Goal: Task Accomplishment & Management: Manage account settings

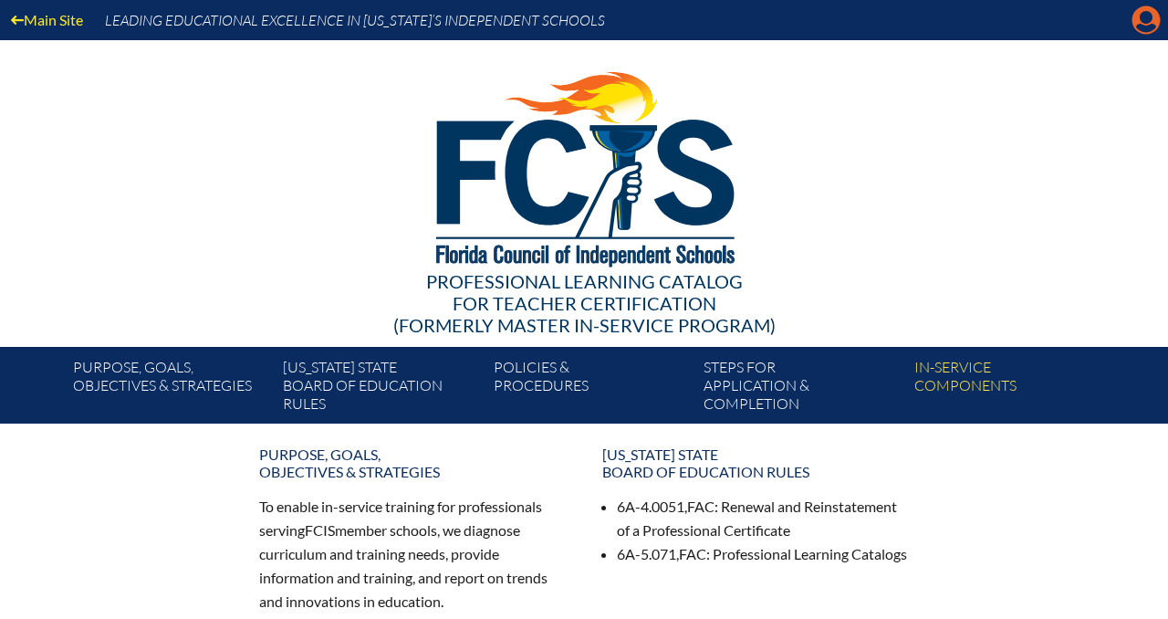
click at [1134, 24] on icon at bounding box center [1147, 20] width 28 height 28
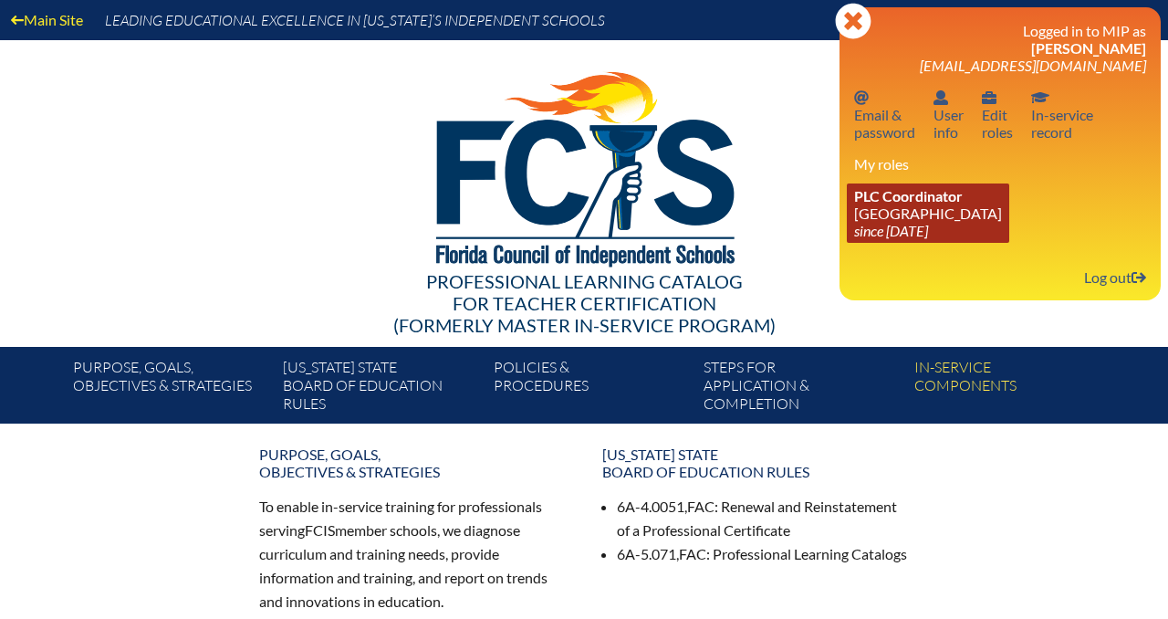
click at [905, 219] on link "PLC Coordinator [GEOGRAPHIC_DATA] since [DATE]" at bounding box center [928, 212] width 162 height 59
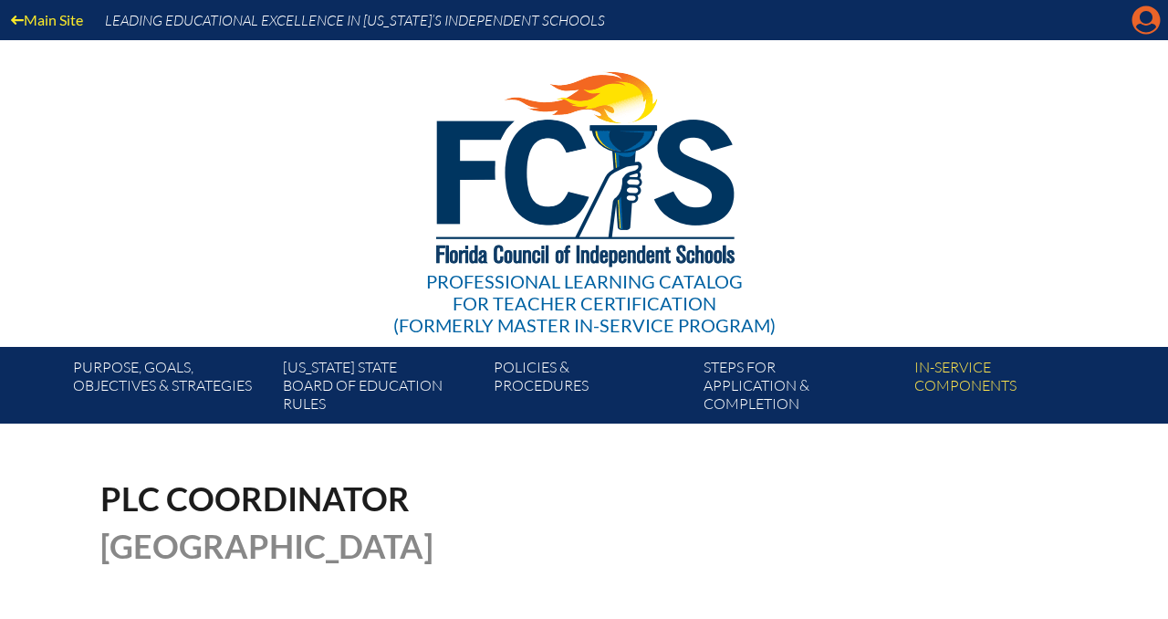
click at [1141, 22] on icon at bounding box center [1147, 20] width 28 height 28
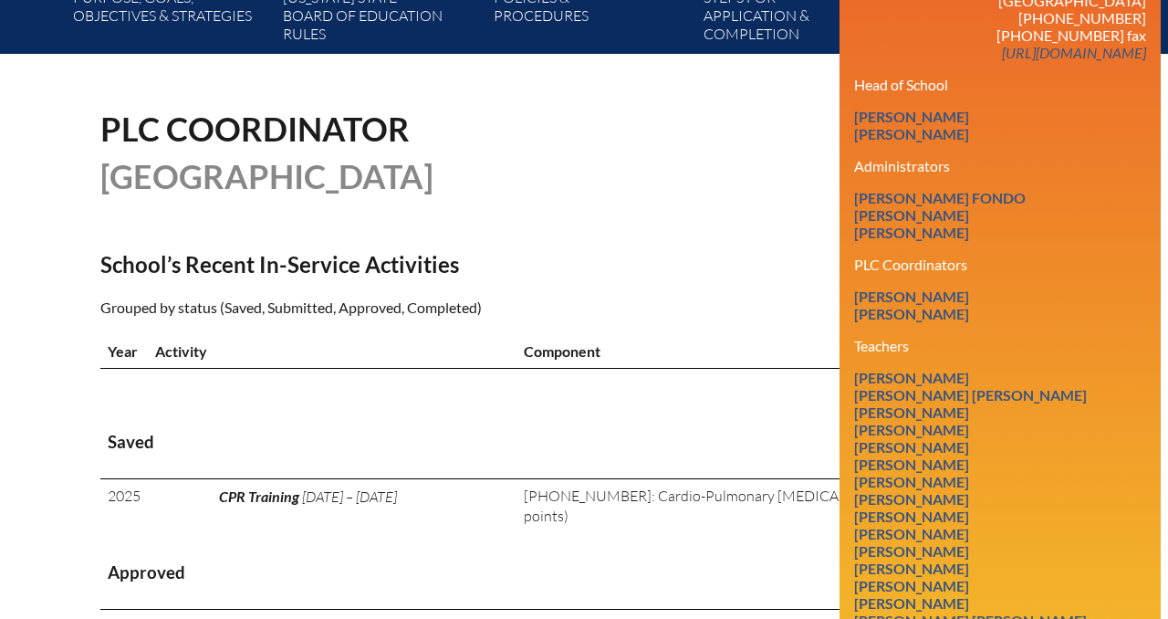
scroll to position [372, 0]
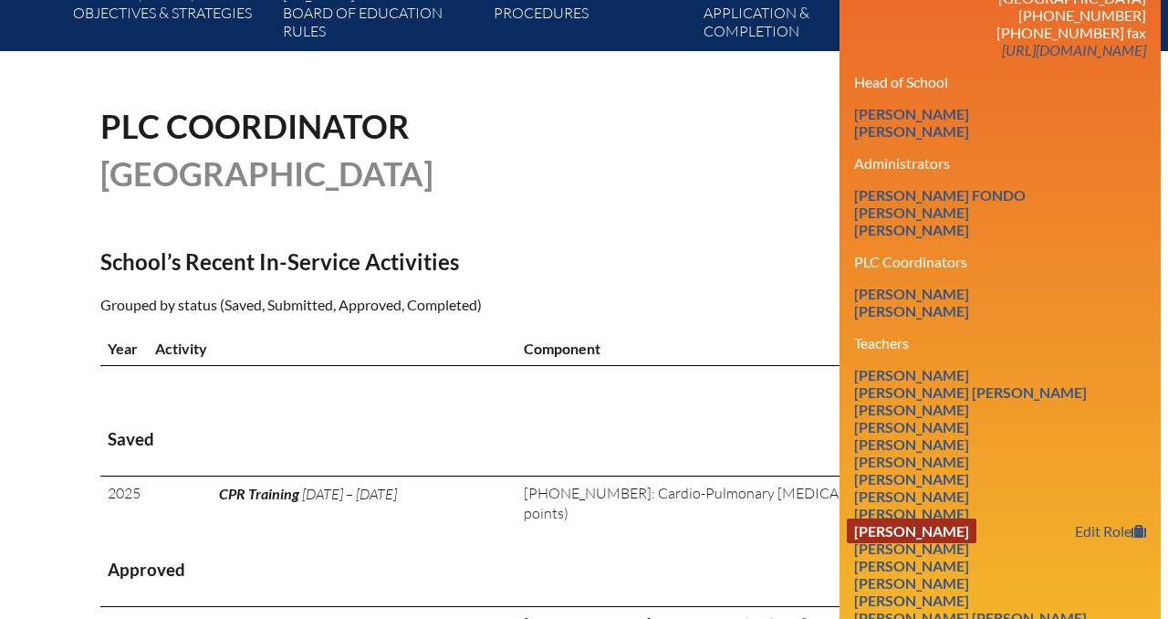
click at [923, 538] on link "[PERSON_NAME]" at bounding box center [912, 530] width 130 height 25
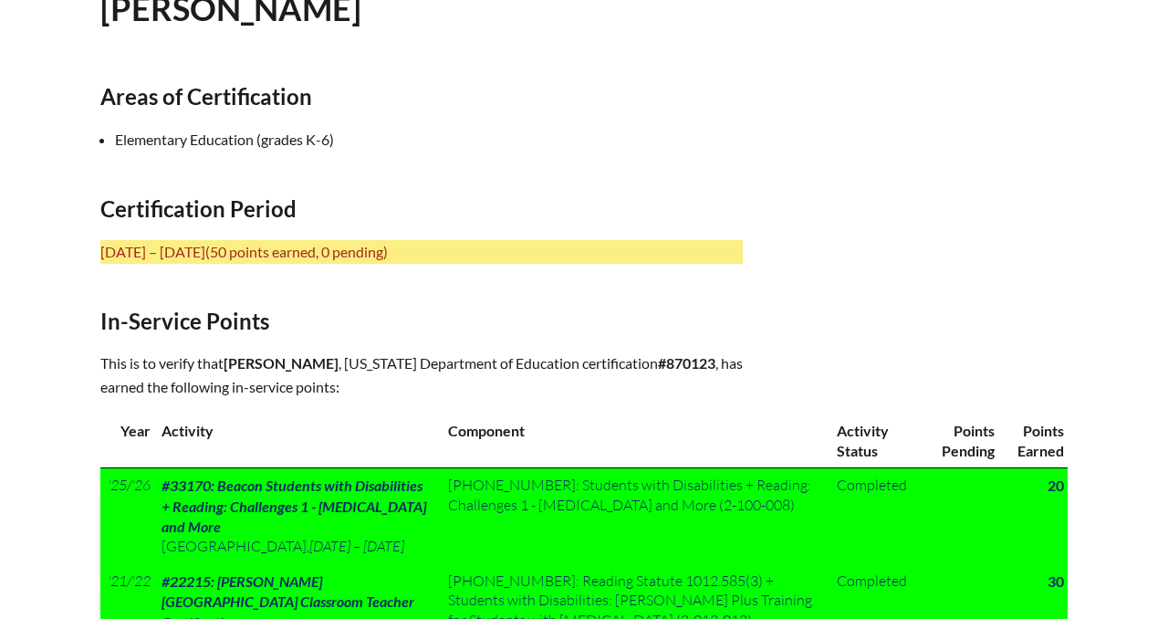
scroll to position [605, 0]
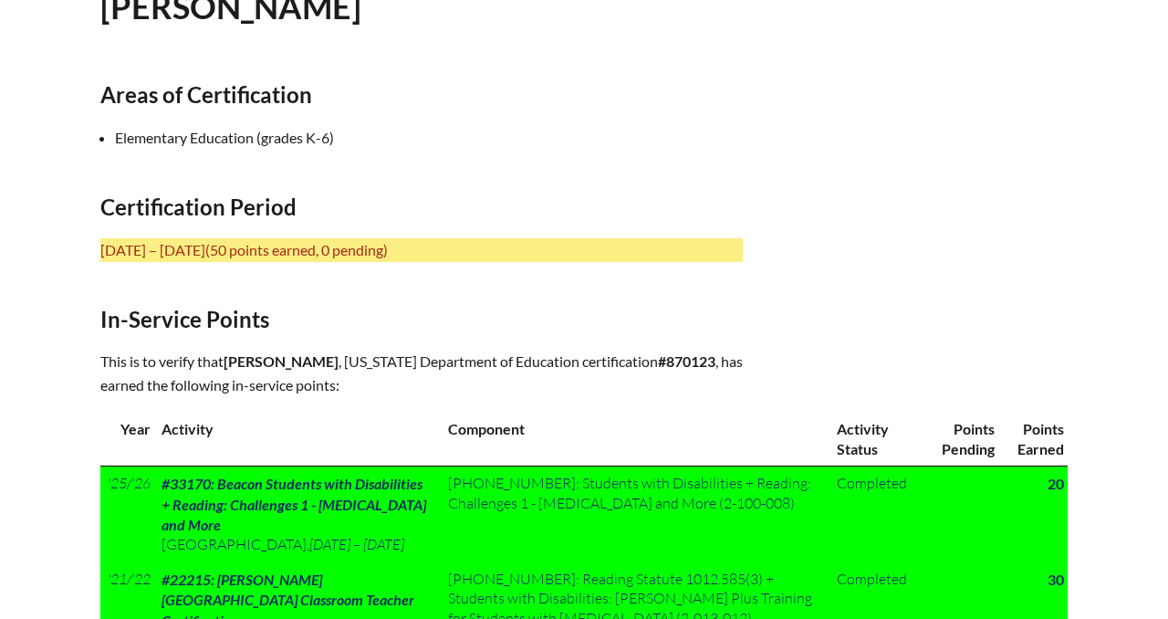
click at [658, 370] on b "#870123" at bounding box center [686, 360] width 57 height 17
click at [192, 359] on p "This is to verify that [PERSON_NAME] , [US_STATE] Department of Education certi…" at bounding box center [421, 373] width 643 height 47
click at [100, 358] on p "This is to verify that Mary Flynn Commins , Florida Department of Education cer…" at bounding box center [421, 373] width 643 height 47
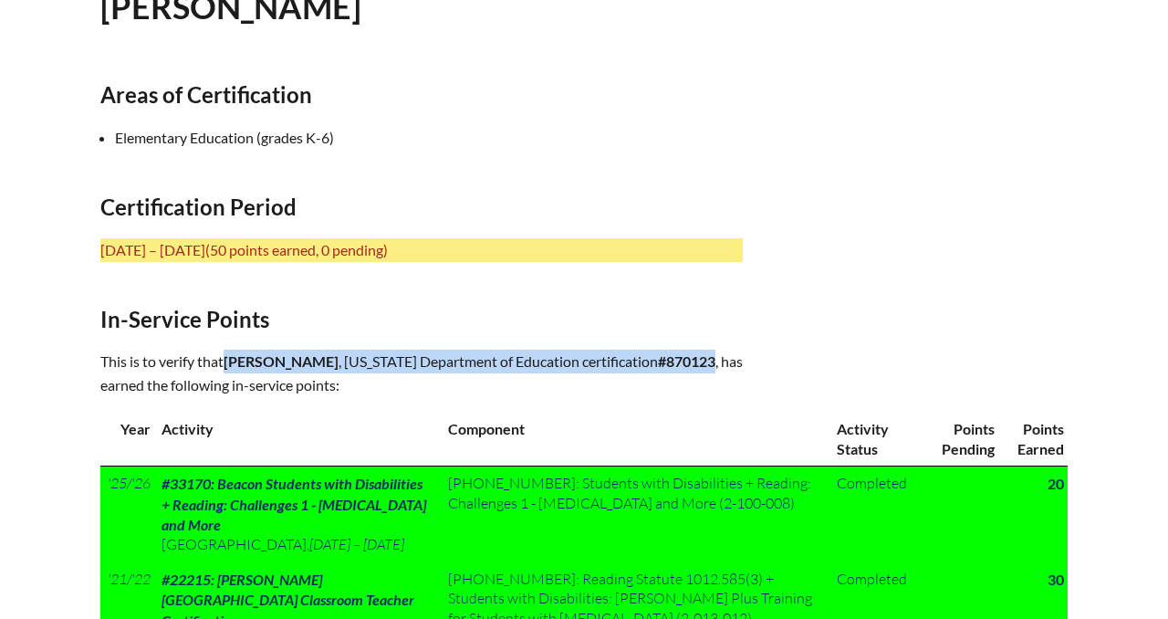
drag, startPoint x: 230, startPoint y: 357, endPoint x: 455, endPoint y: 379, distance: 226.5
click at [455, 380] on p "This is to verify that Mary Flynn Commins , Florida Department of Education cer…" at bounding box center [421, 373] width 643 height 47
copy p "Mary Flynn Commins , Florida Department of Education certification #870123 ,"
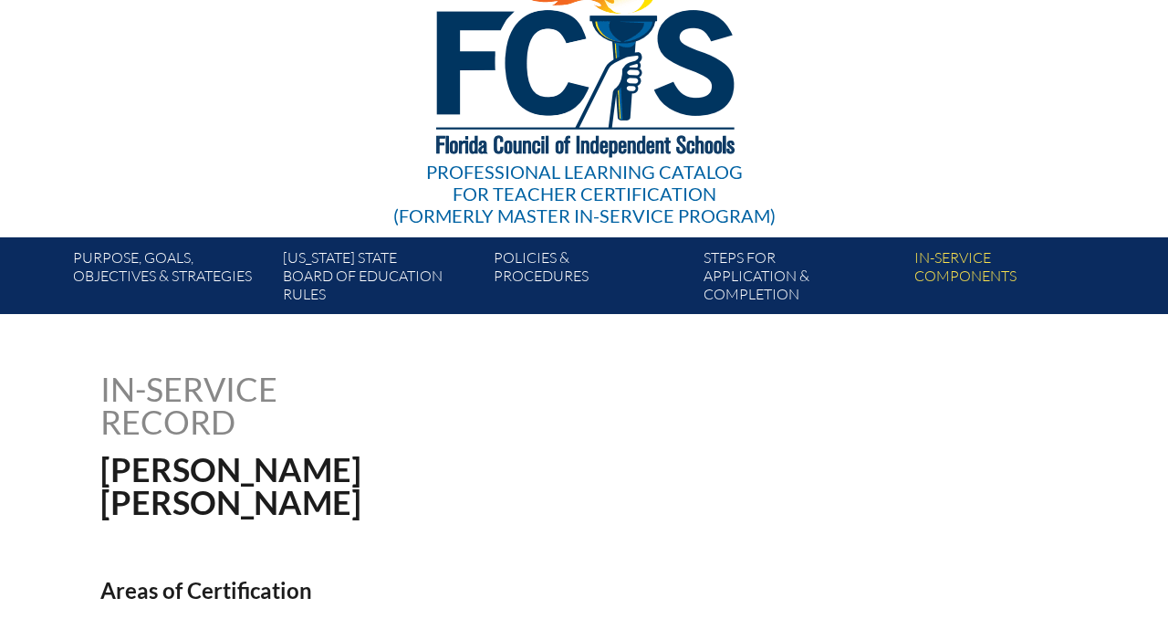
scroll to position [0, 0]
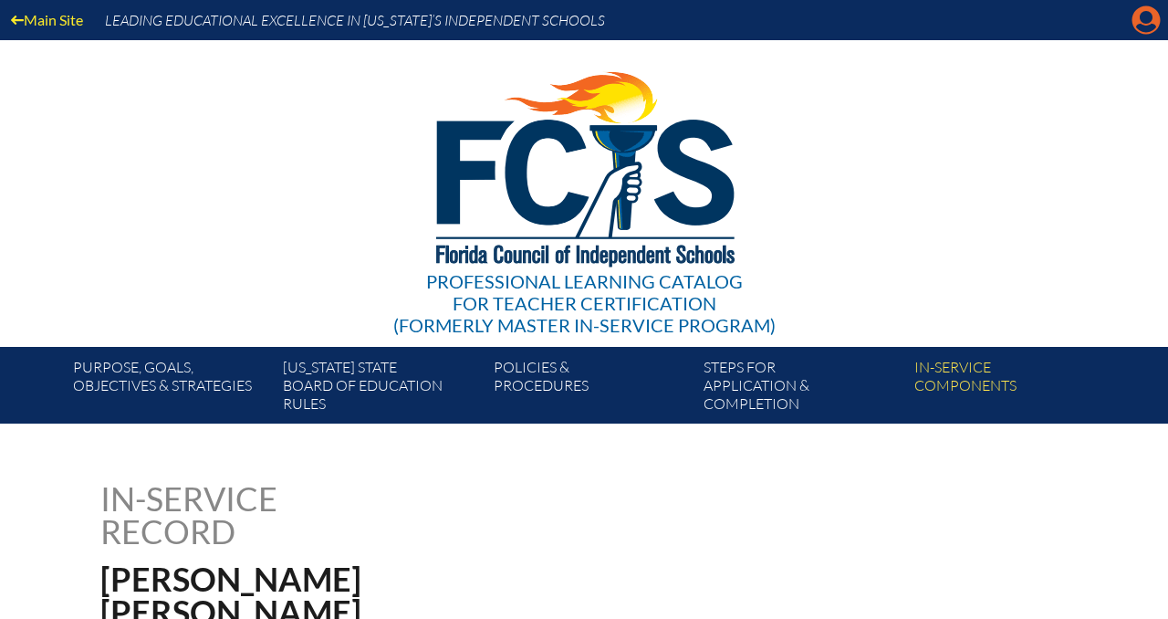
click at [1151, 20] on icon "Manage account" at bounding box center [1146, 19] width 29 height 29
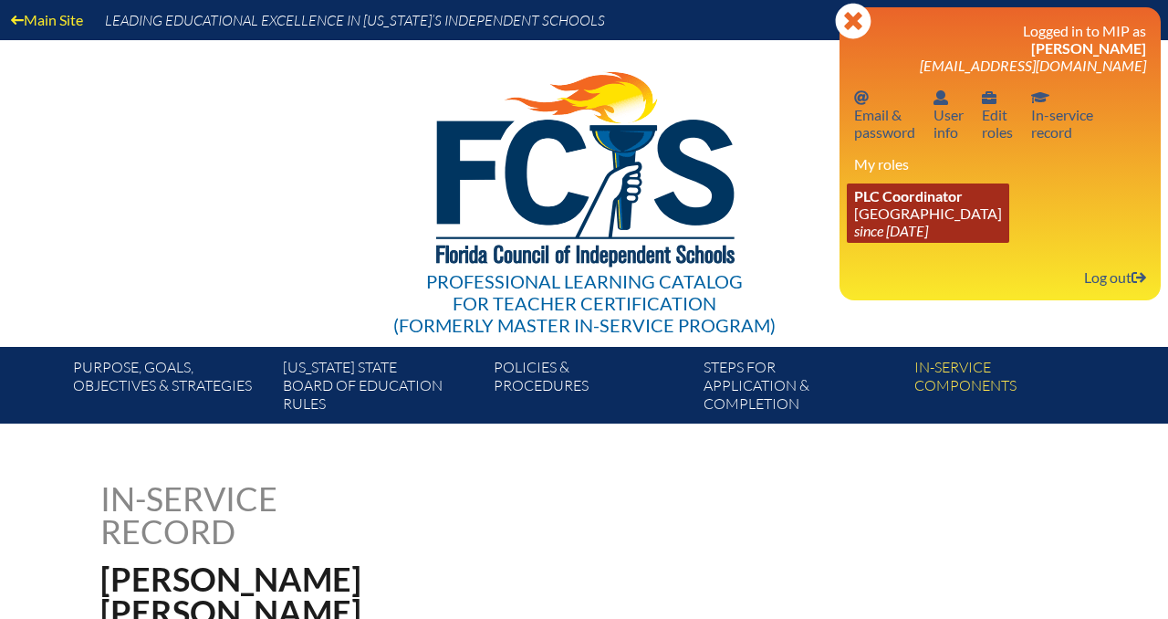
click at [874, 221] on link "PLC Coordinator Park Maitland School since 2024 Apr 8" at bounding box center [928, 212] width 162 height 59
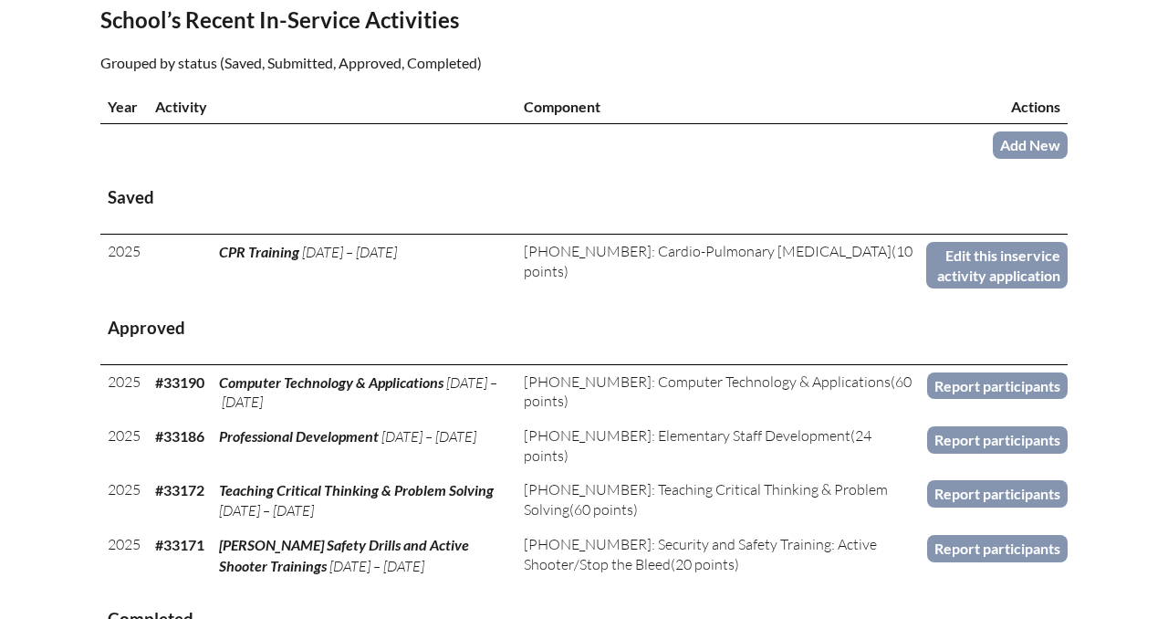
scroll to position [666, 0]
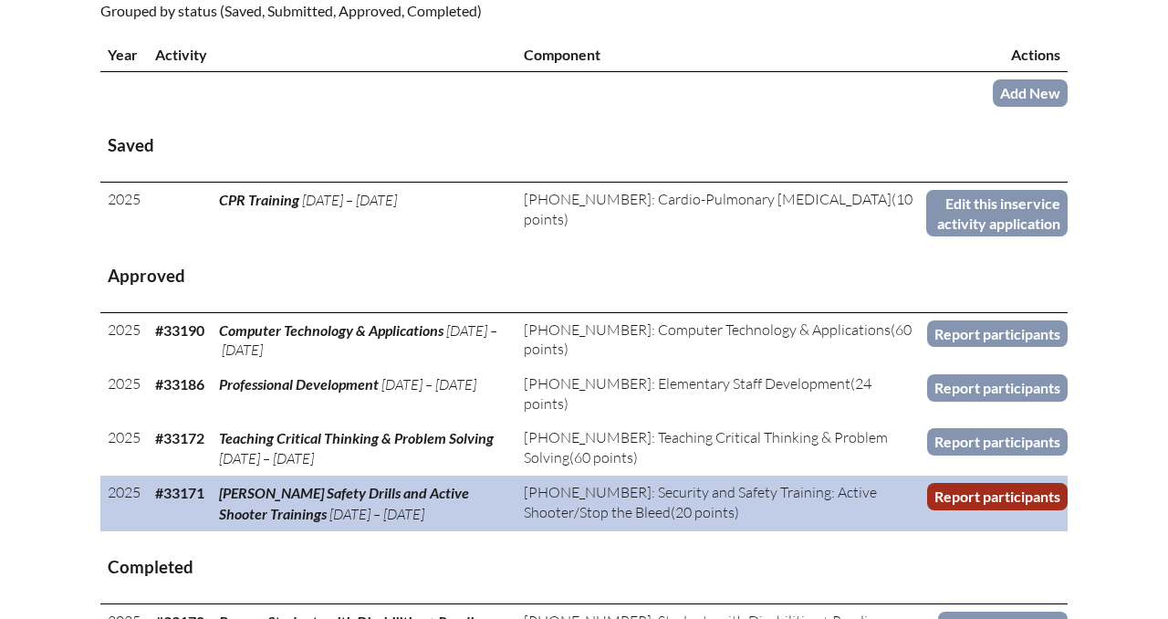
click at [957, 483] on link "Report participants" at bounding box center [997, 496] width 141 height 26
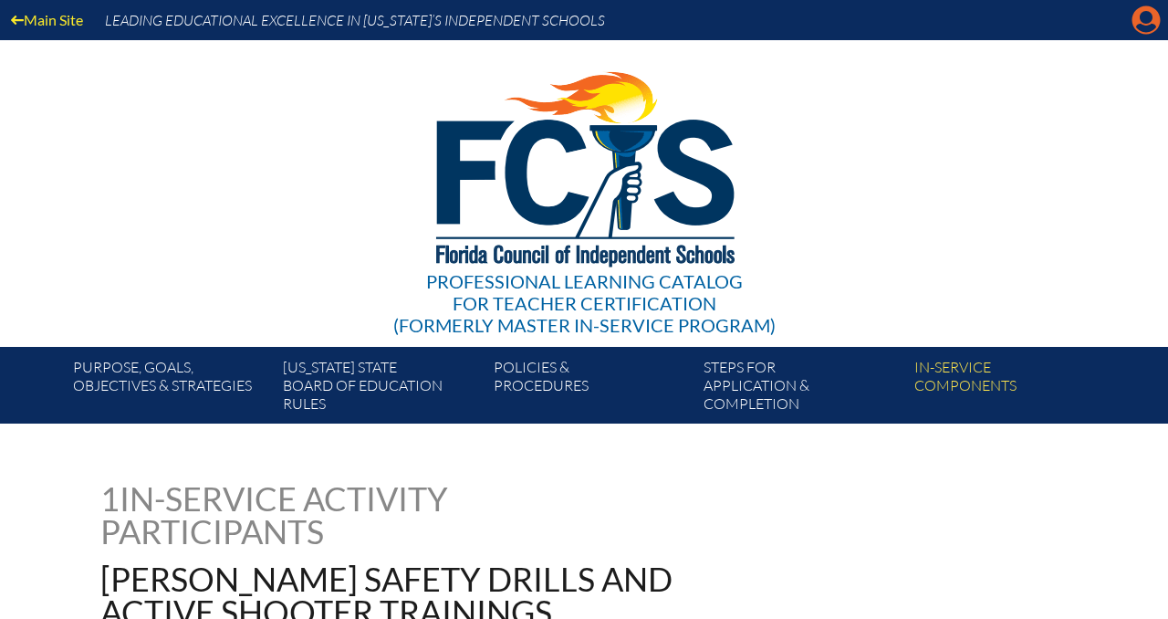
click at [1149, 15] on icon "Manage account" at bounding box center [1146, 19] width 29 height 29
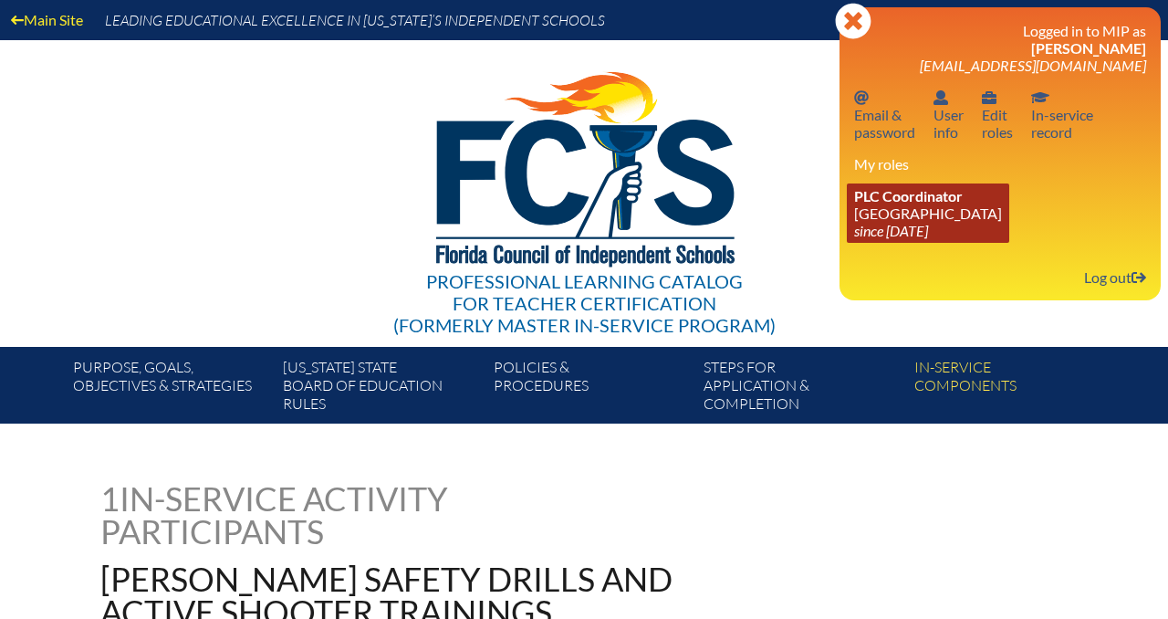
click at [888, 223] on link "PLC Coordinator Park Maitland School since 2024 Apr 8" at bounding box center [928, 212] width 162 height 59
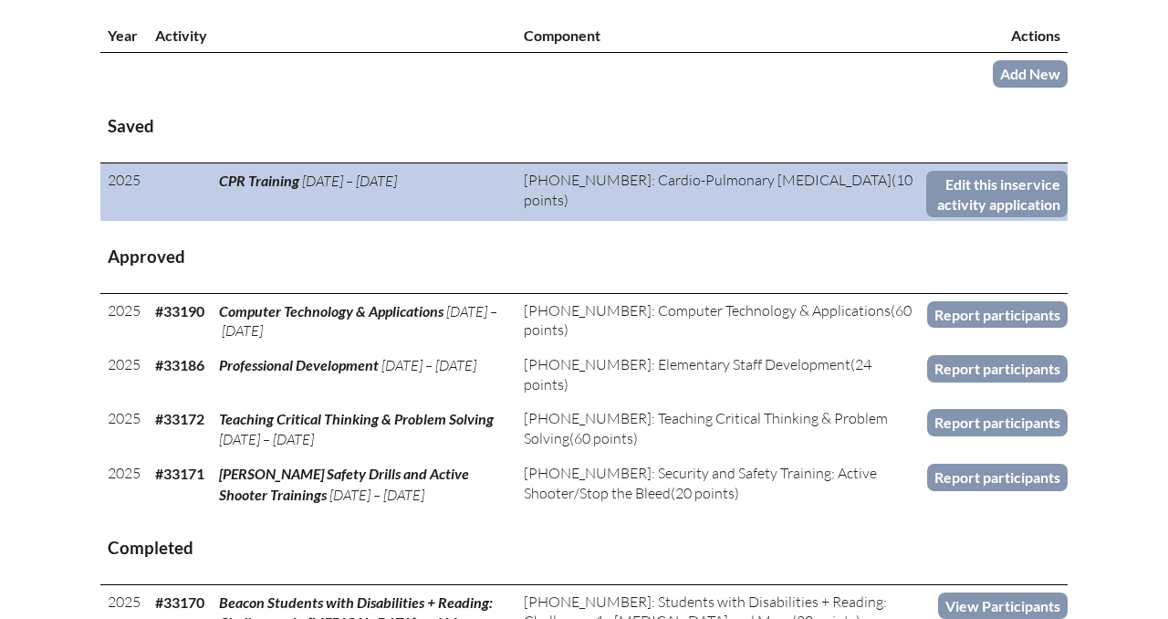
scroll to position [705, 0]
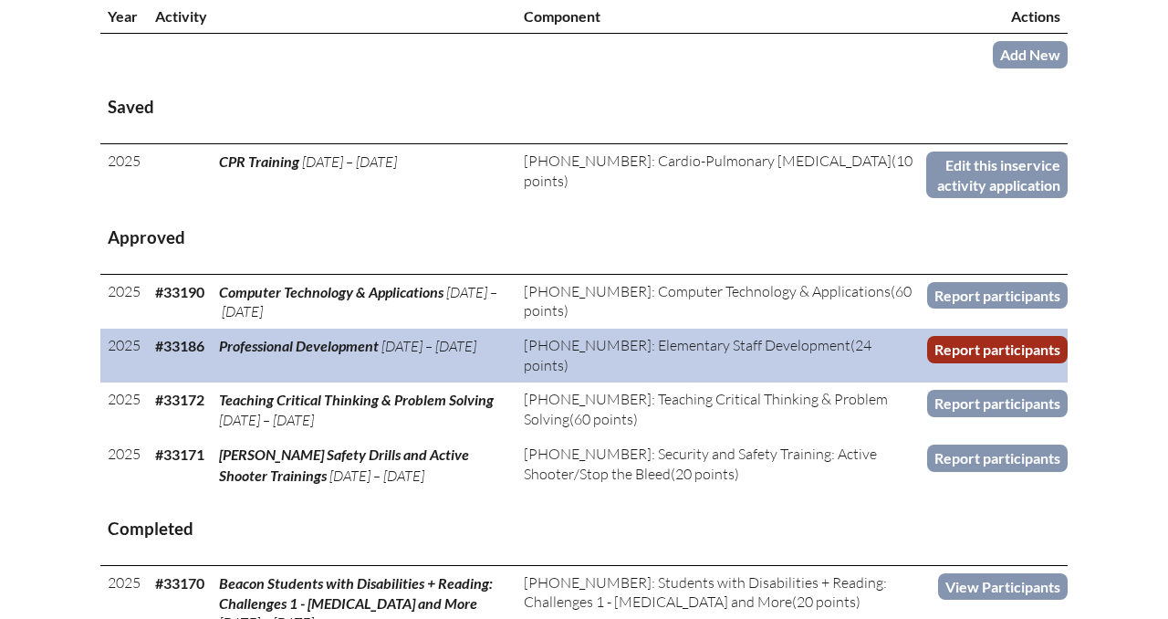
click at [988, 340] on link "Report participants" at bounding box center [997, 349] width 141 height 26
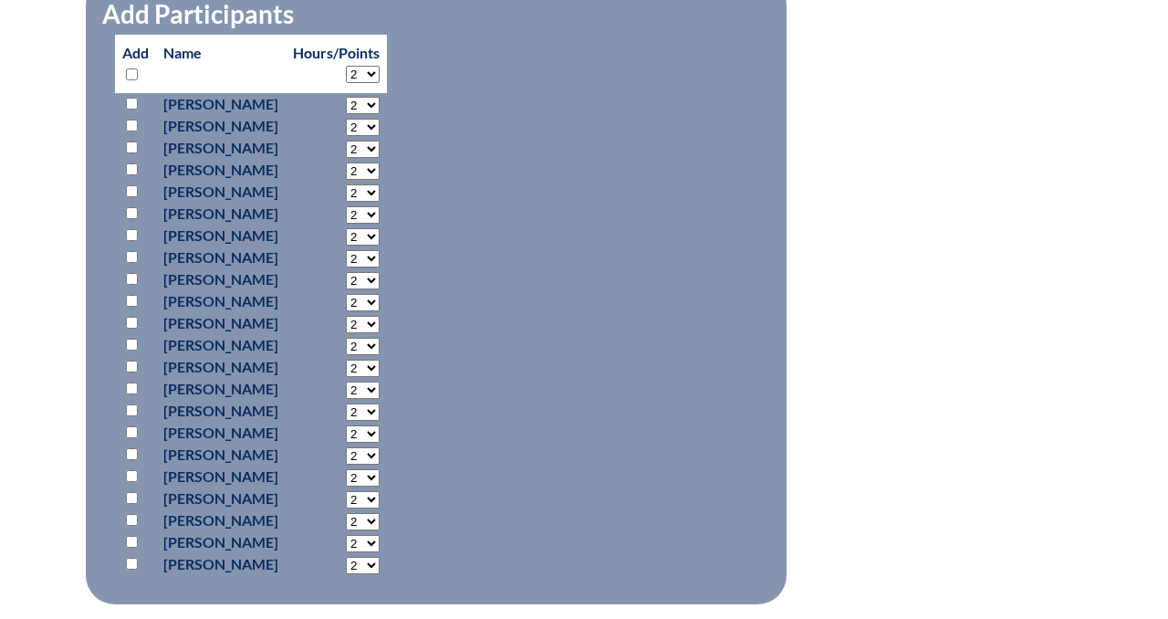
scroll to position [1637, 0]
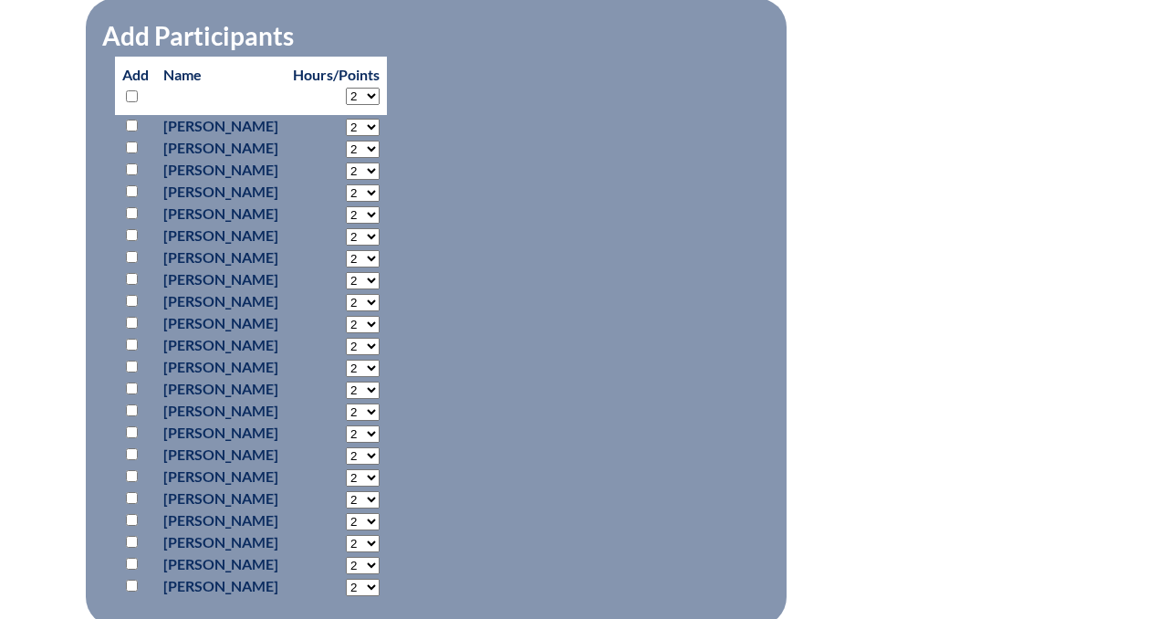
click at [130, 268] on p at bounding box center [135, 257] width 26 height 22
click at [131, 263] on input "checkbox" at bounding box center [132, 257] width 12 height 12
checkbox input "true"
click at [131, 285] on input "checkbox" at bounding box center [132, 279] width 12 height 12
checkbox input "true"
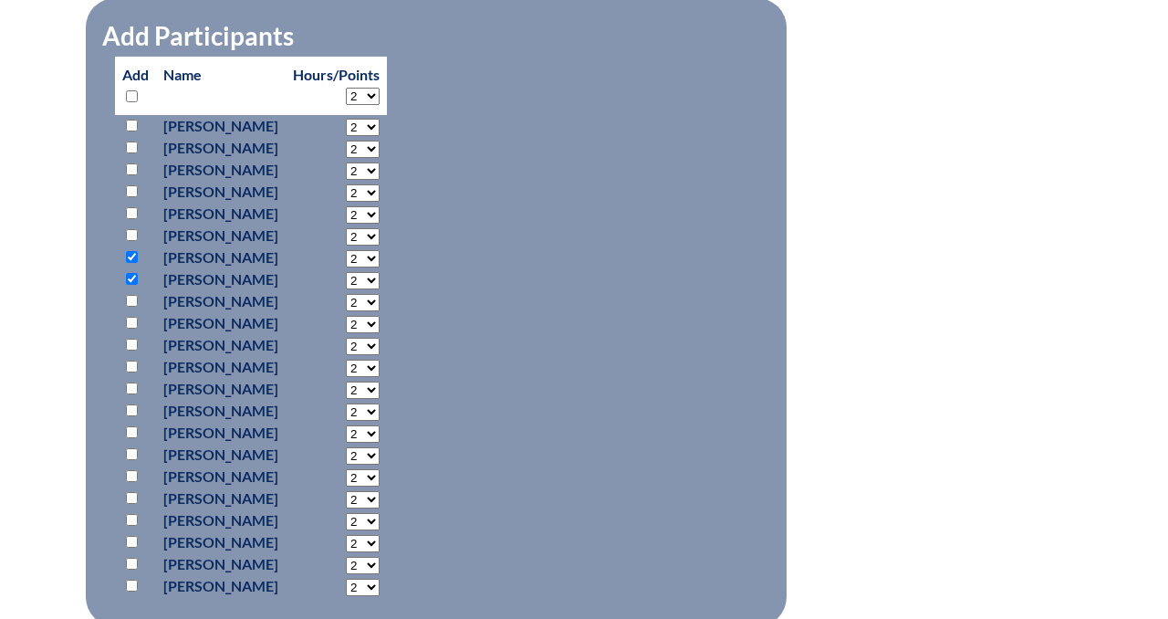
click at [132, 329] on input "checkbox" at bounding box center [132, 323] width 12 height 12
checkbox input "true"
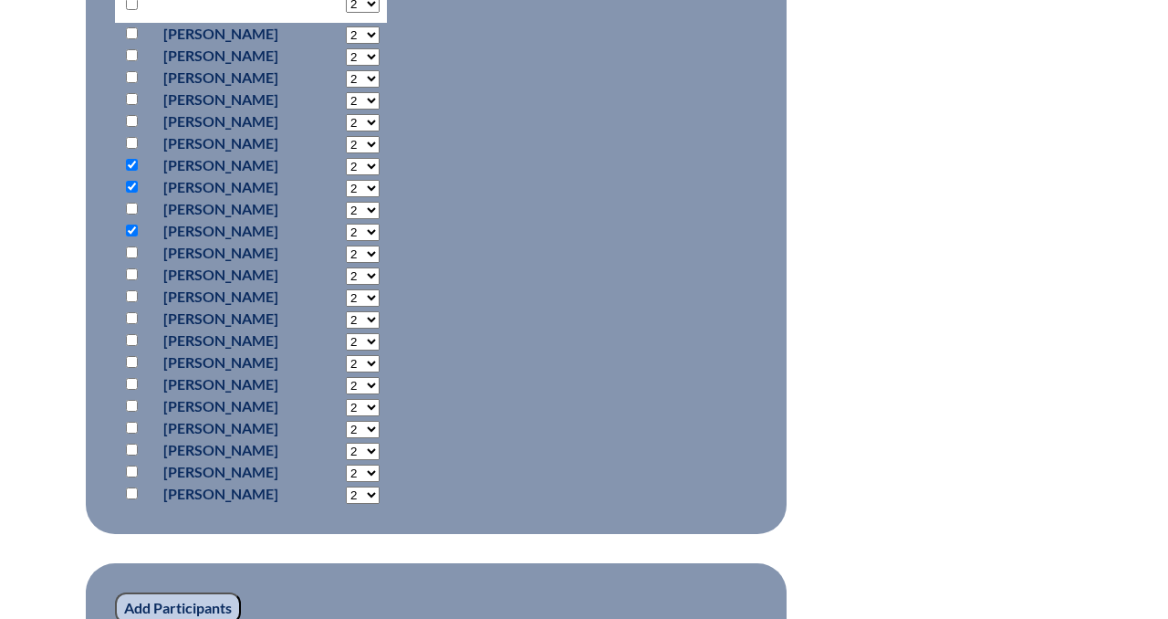
scroll to position [1730, 0]
click at [132, 301] on input "checkbox" at bounding box center [132, 295] width 12 height 12
checkbox input "true"
click at [131, 323] on input "checkbox" at bounding box center [132, 317] width 12 height 12
checkbox input "true"
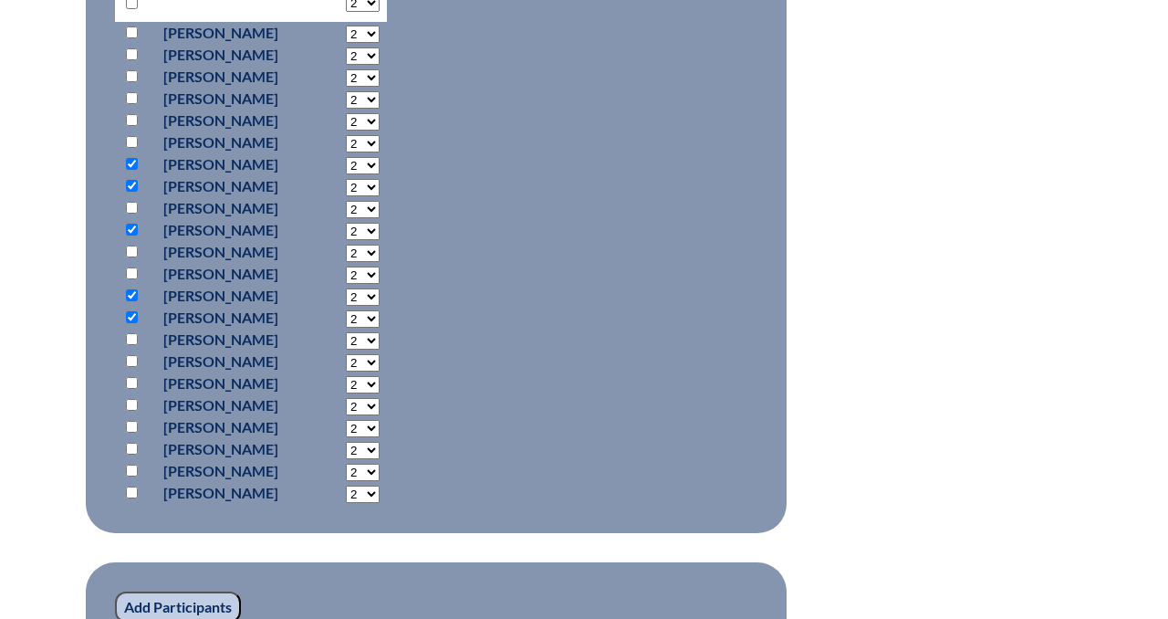
click at [131, 345] on input "checkbox" at bounding box center [132, 339] width 12 height 12
checkbox input "true"
click at [130, 367] on input "checkbox" at bounding box center [132, 361] width 12 height 12
checkbox input "true"
click at [131, 411] on input "checkbox" at bounding box center [132, 405] width 12 height 12
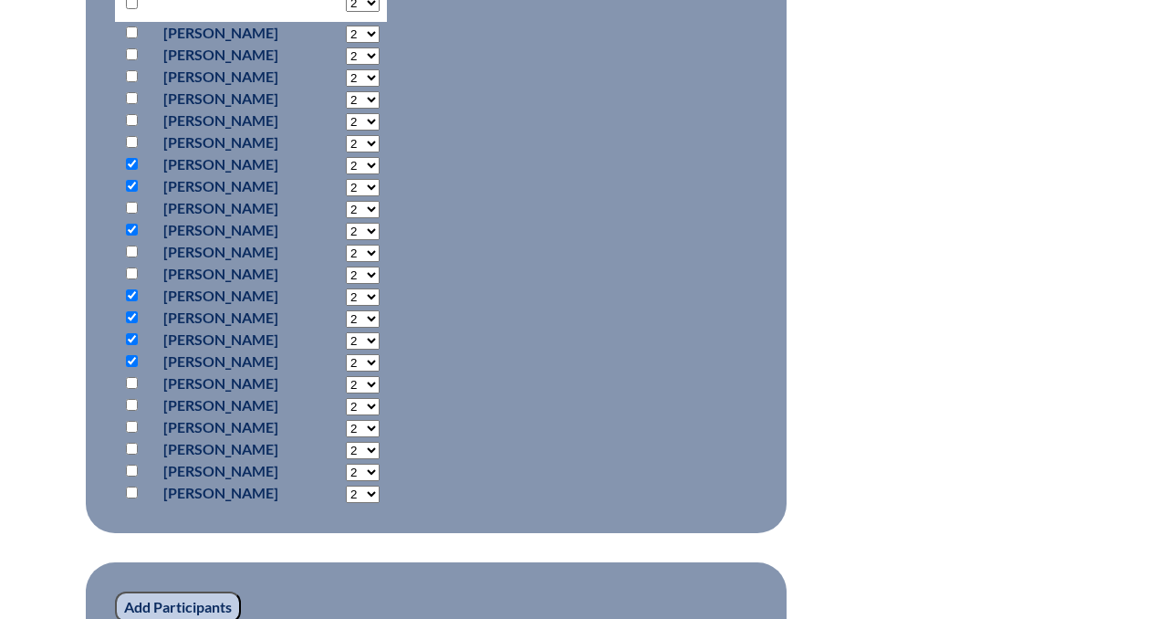
checkbox input "true"
click at [137, 455] on input "checkbox" at bounding box center [132, 449] width 12 height 12
checkbox input "true"
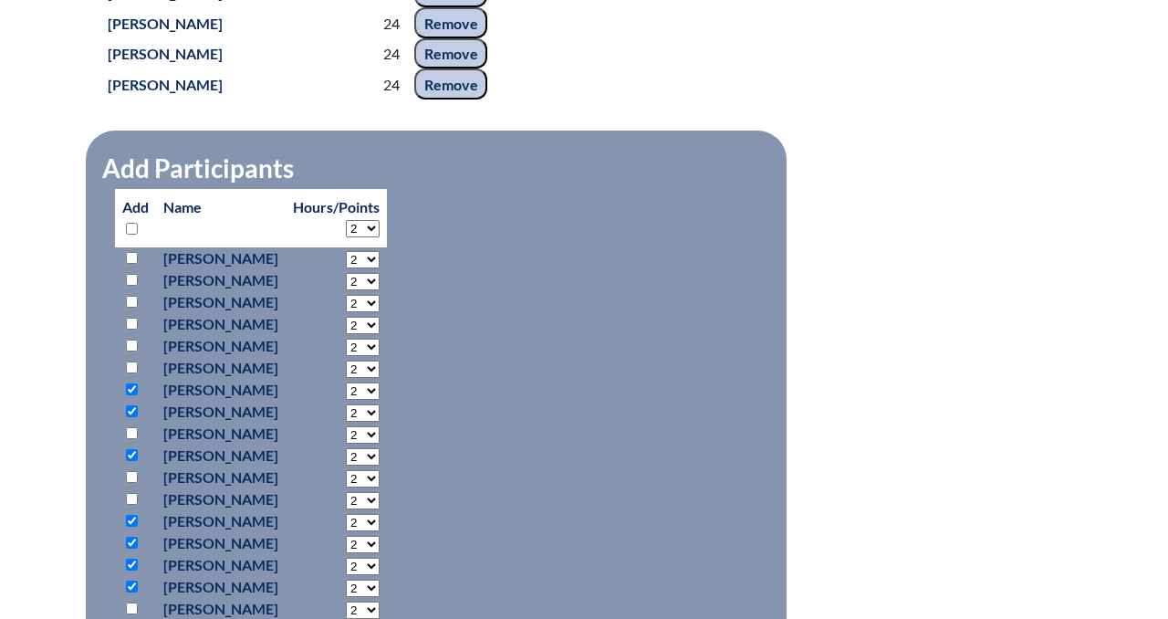
scroll to position [1501, 0]
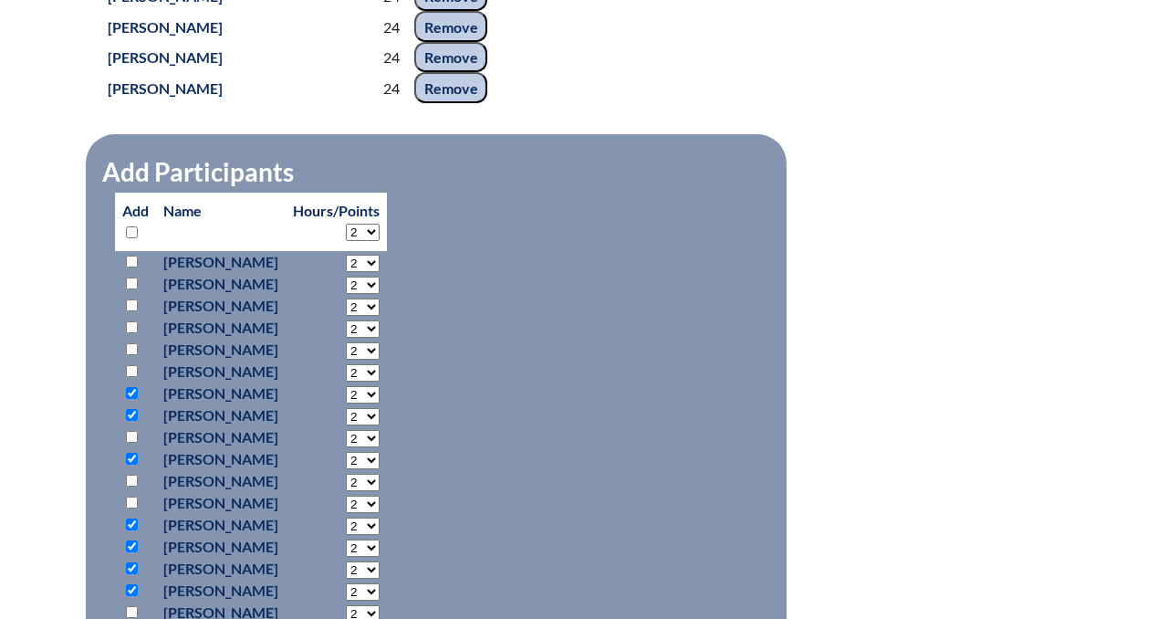
click at [131, 289] on input "checkbox" at bounding box center [132, 283] width 12 height 12
checkbox input "true"
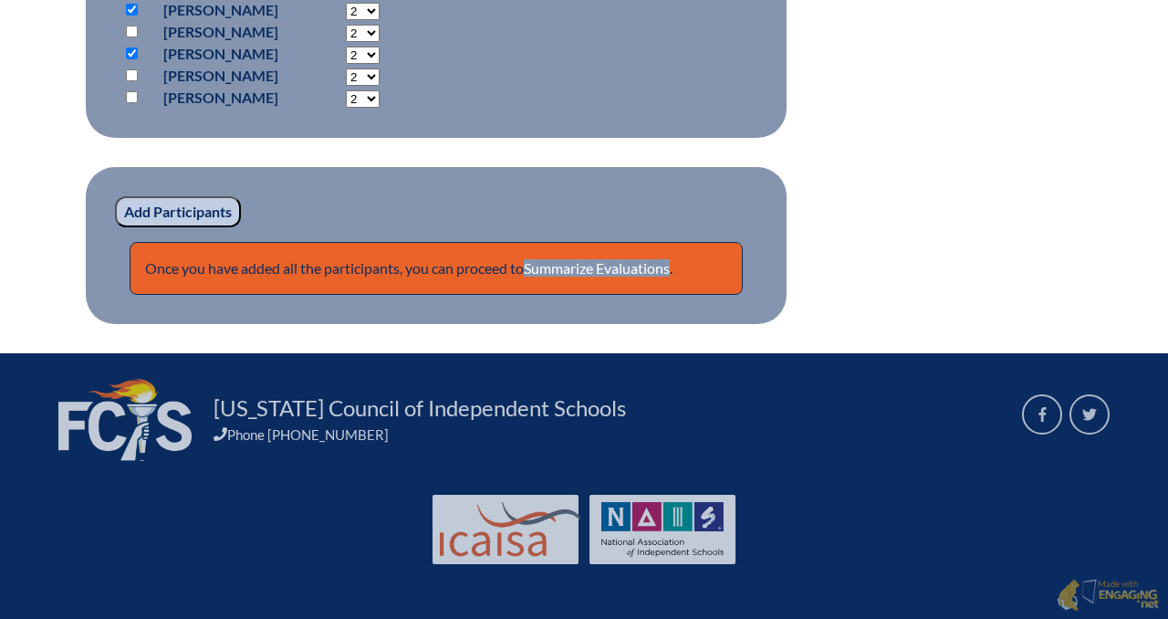
scroll to position [2167, 0]
click at [176, 215] on input "Add Participants" at bounding box center [178, 211] width 126 height 31
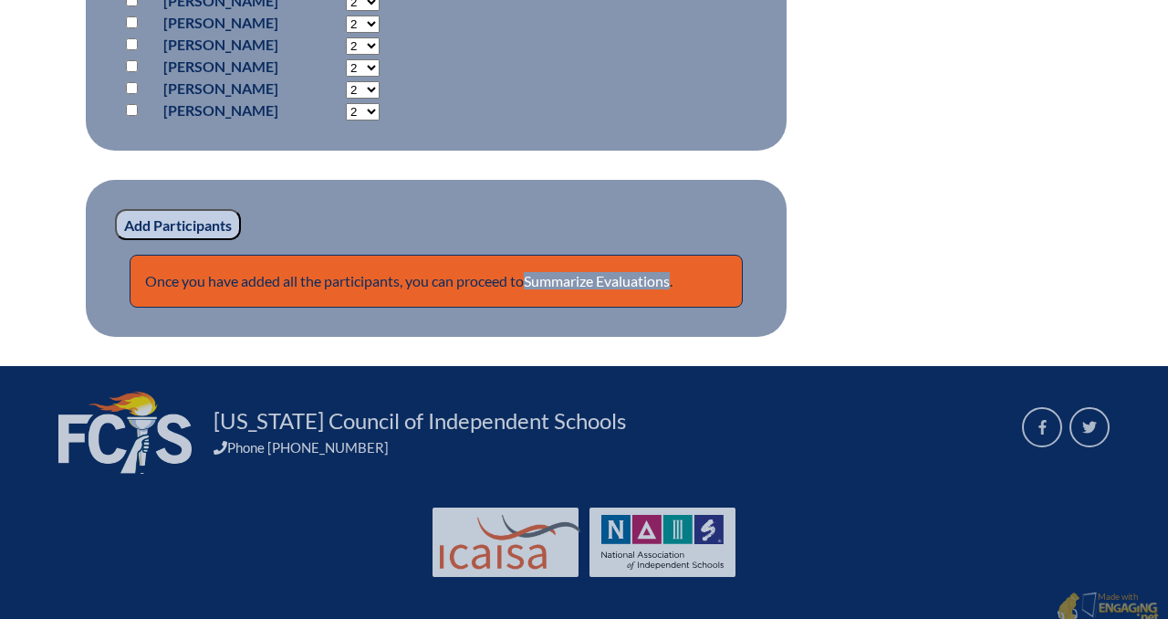
scroll to position [2167, 0]
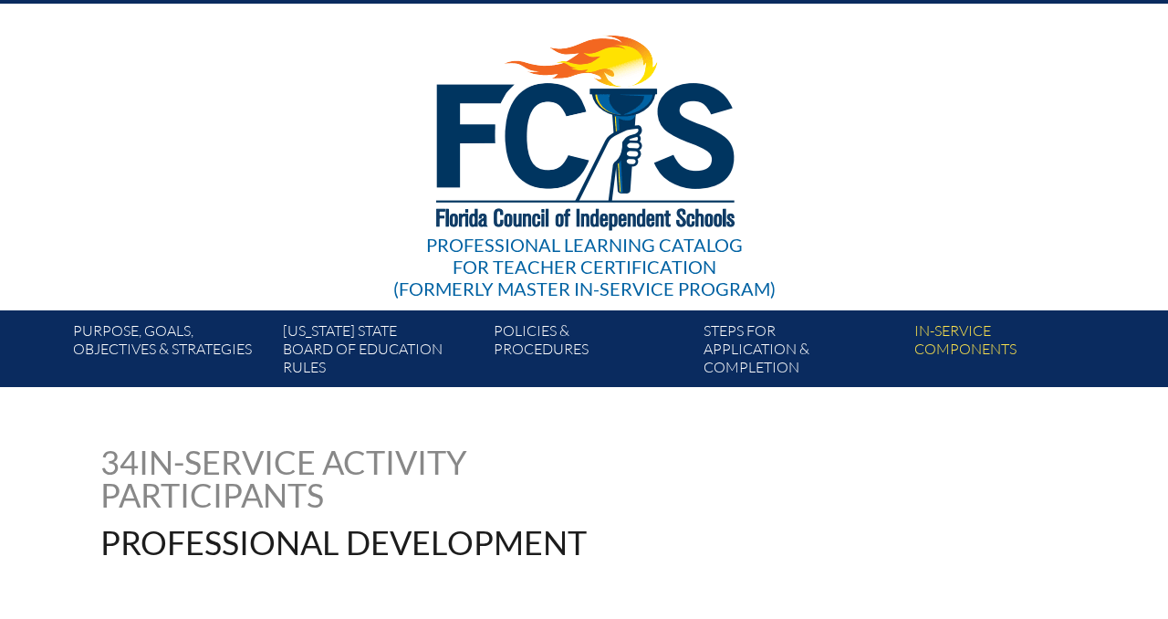
scroll to position [0, 0]
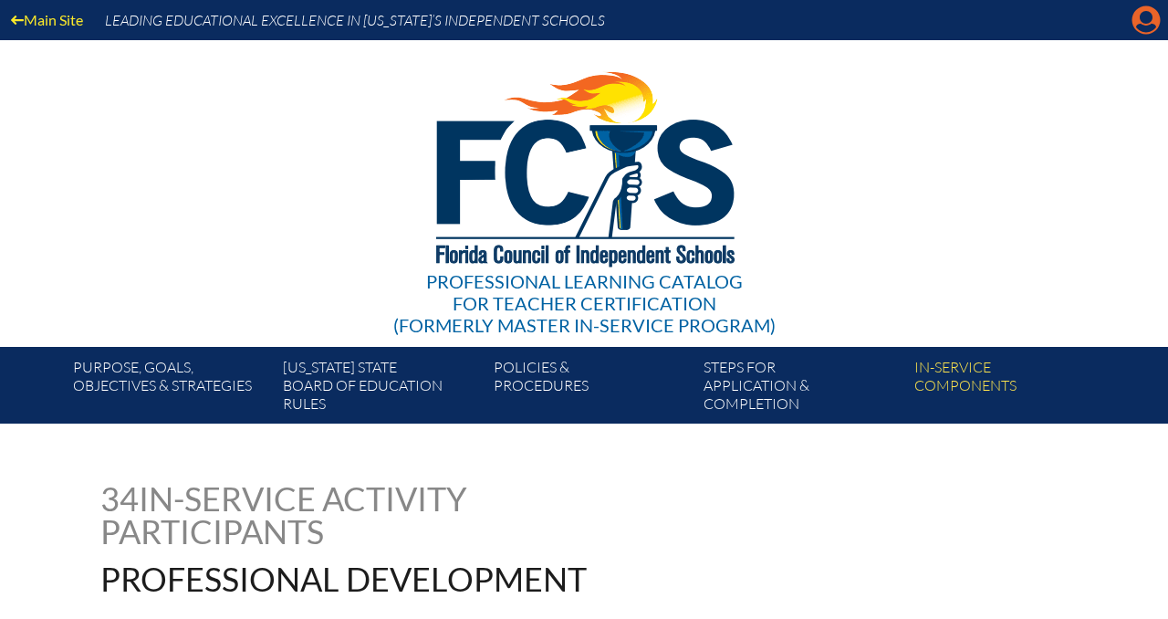
click at [1146, 20] on icon "Manage account" at bounding box center [1146, 19] width 29 height 29
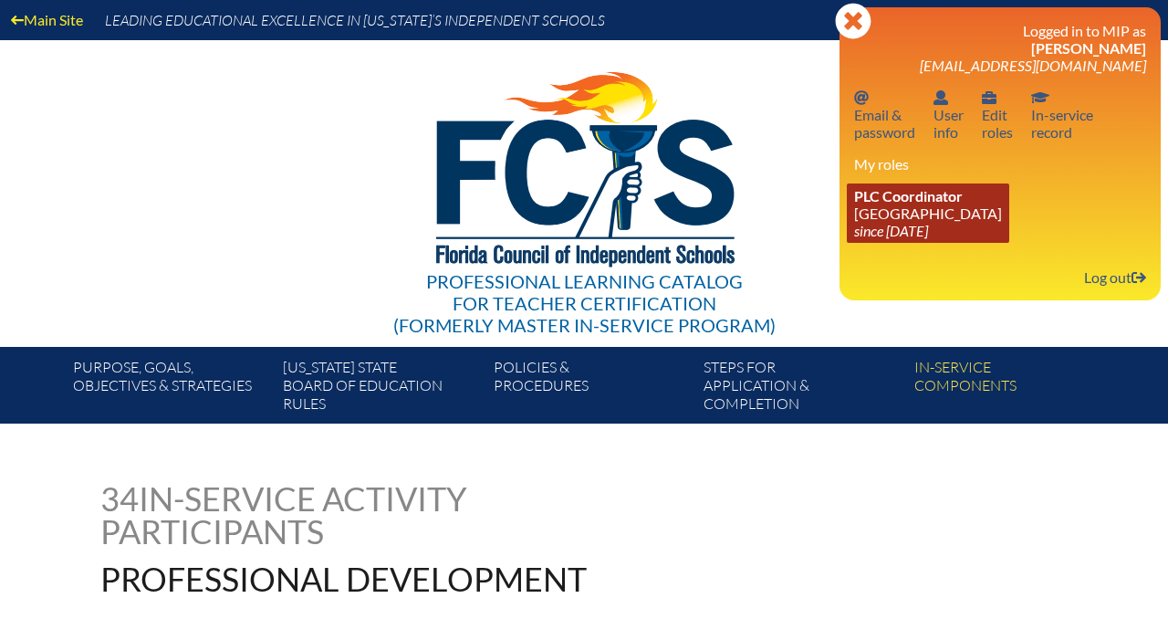
click at [926, 211] on link "PLC Coordinator Park Maitland School since 2024 Apr 8" at bounding box center [928, 212] width 162 height 59
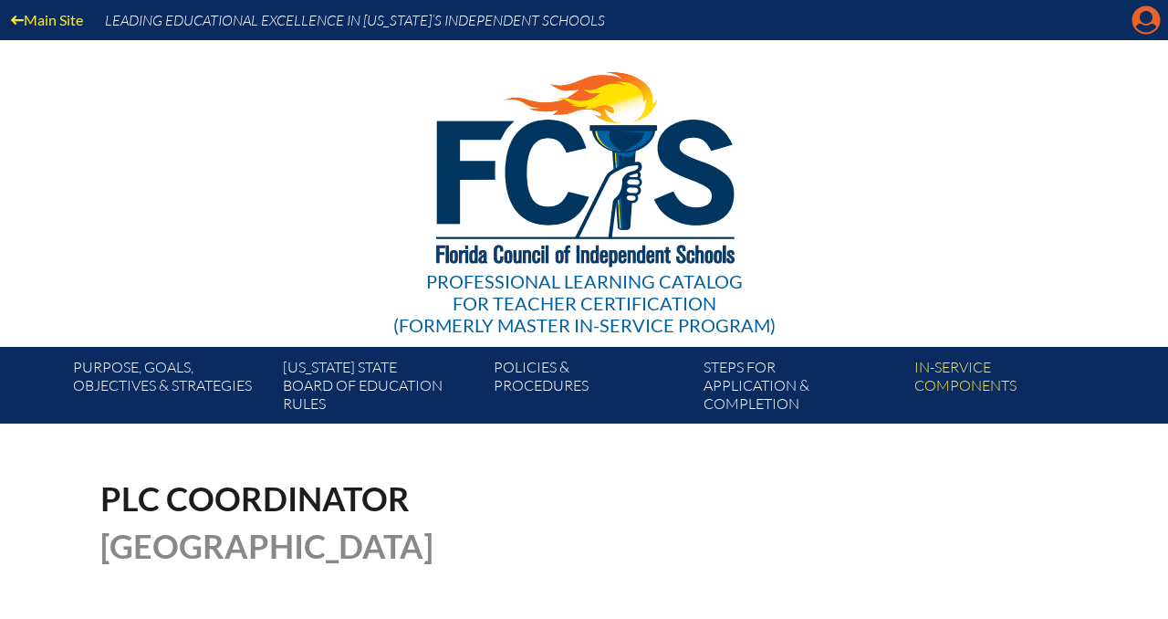
click at [1140, 16] on icon "Manage account" at bounding box center [1146, 19] width 29 height 29
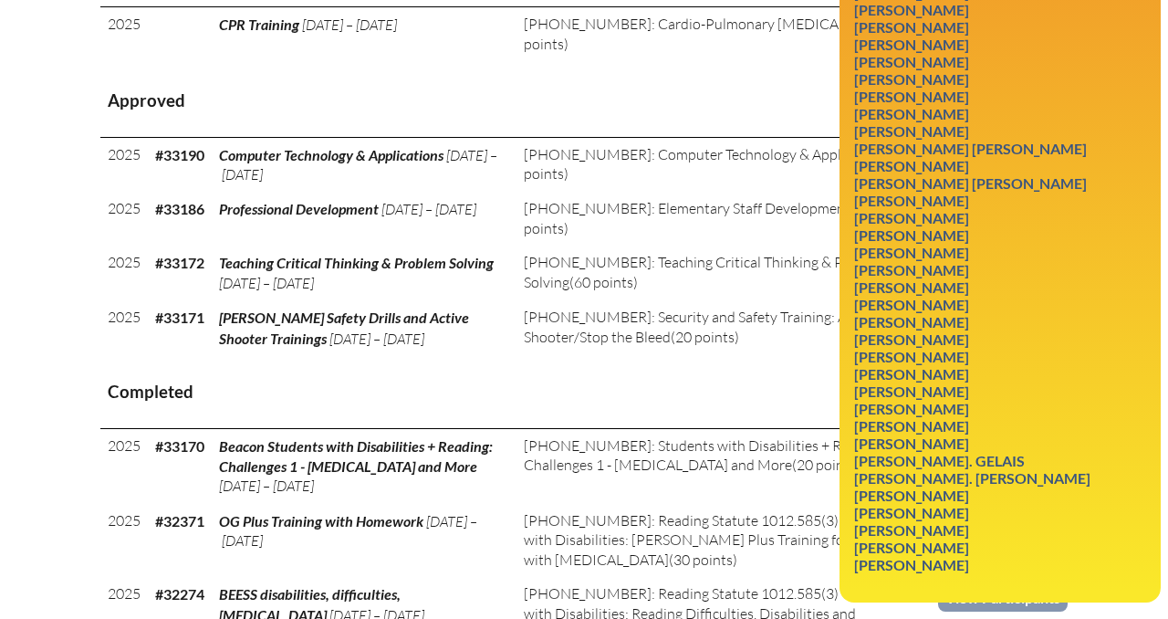
scroll to position [843, 0]
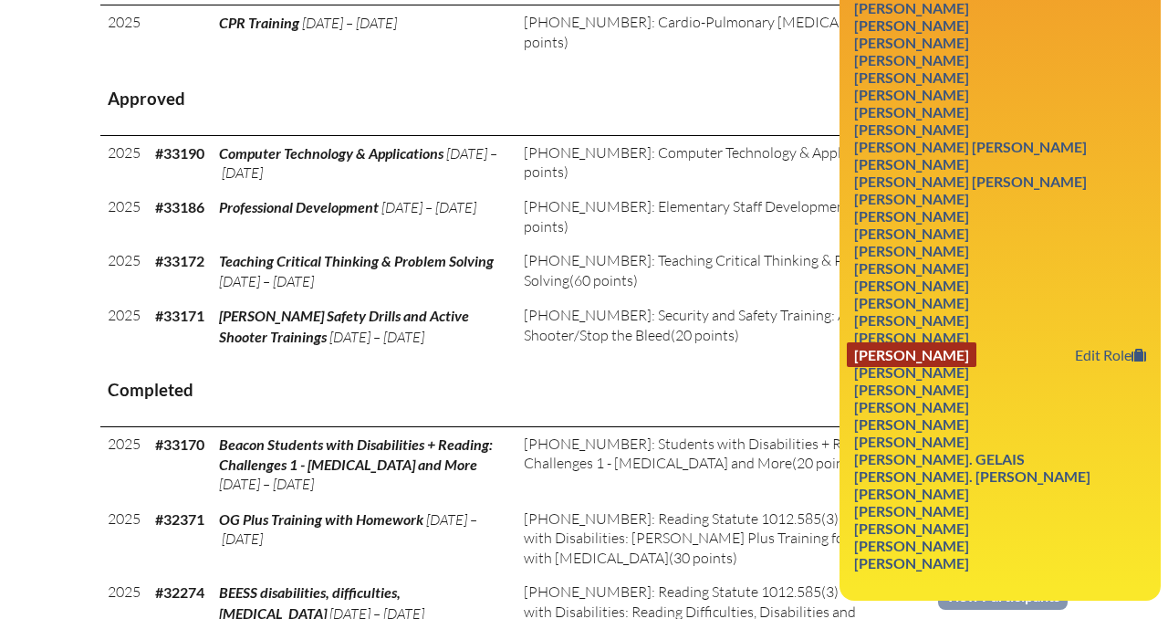
click at [935, 367] on link "Lisa Quinones" at bounding box center [912, 354] width 130 height 25
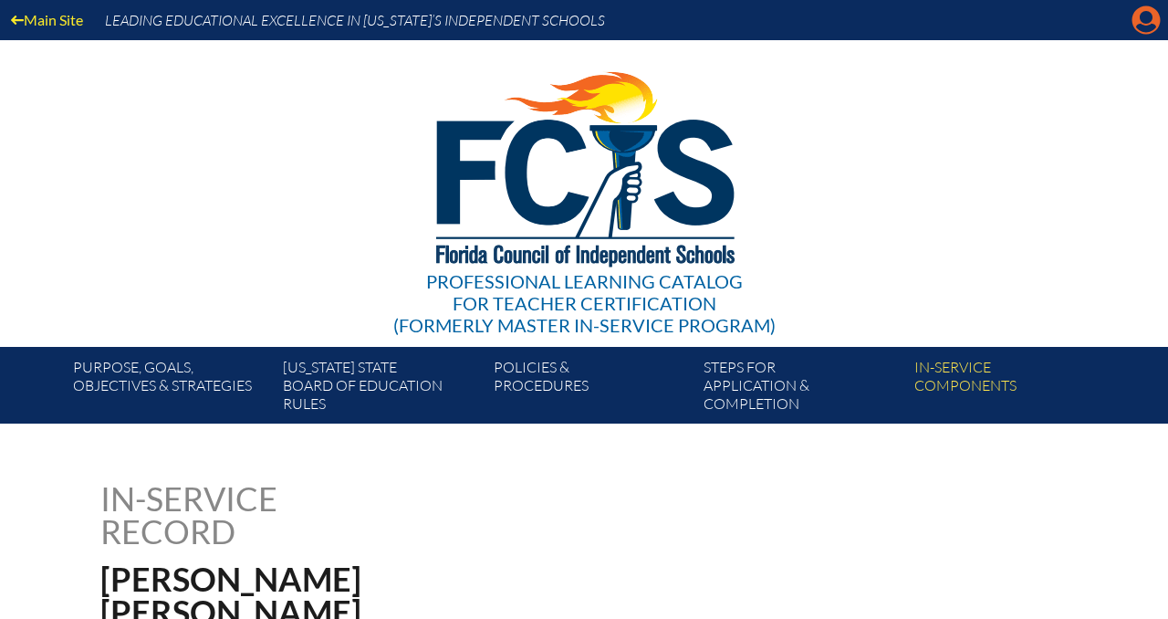
click at [1142, 16] on icon "Manage account" at bounding box center [1146, 19] width 29 height 29
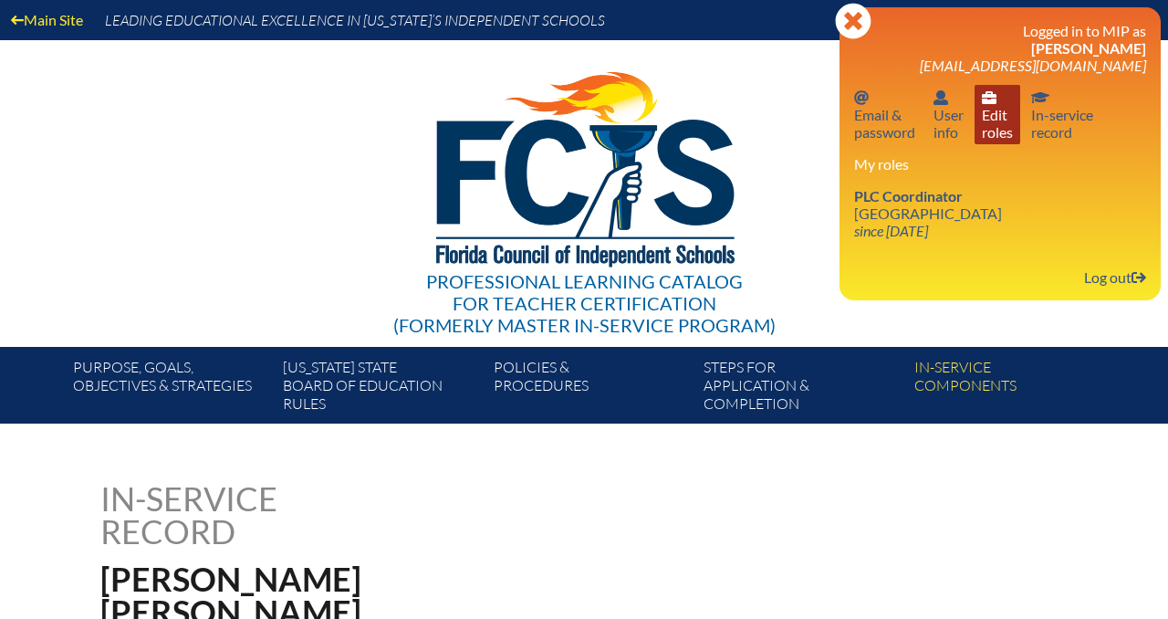
click at [1007, 115] on link "User info Edit roles" at bounding box center [998, 114] width 46 height 59
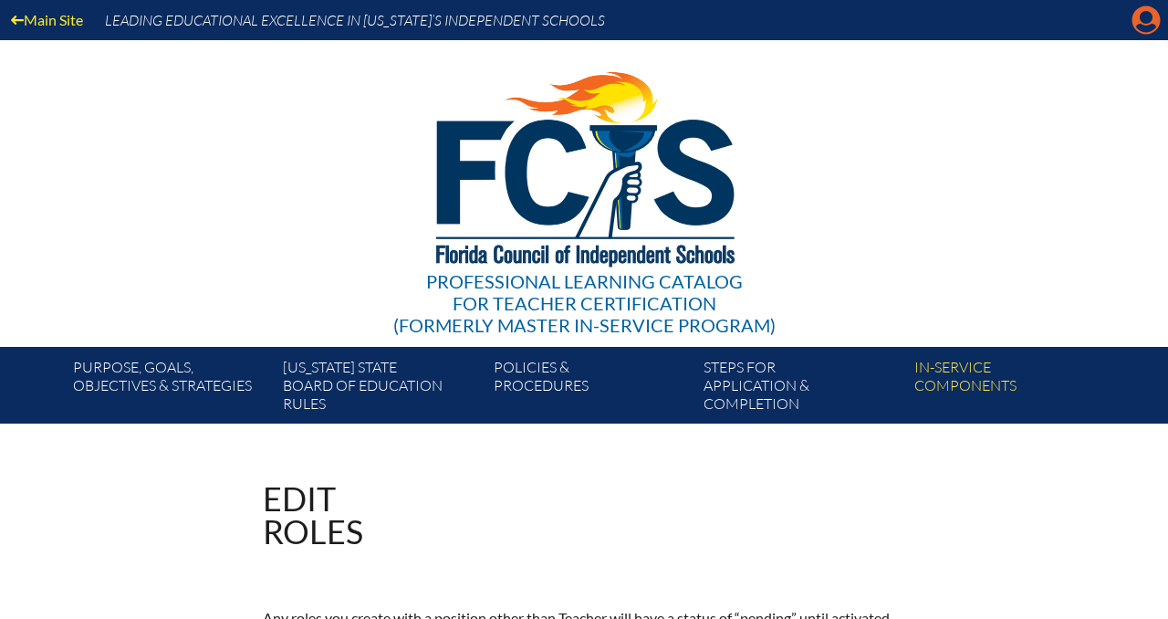
click at [1144, 8] on icon at bounding box center [1147, 20] width 28 height 28
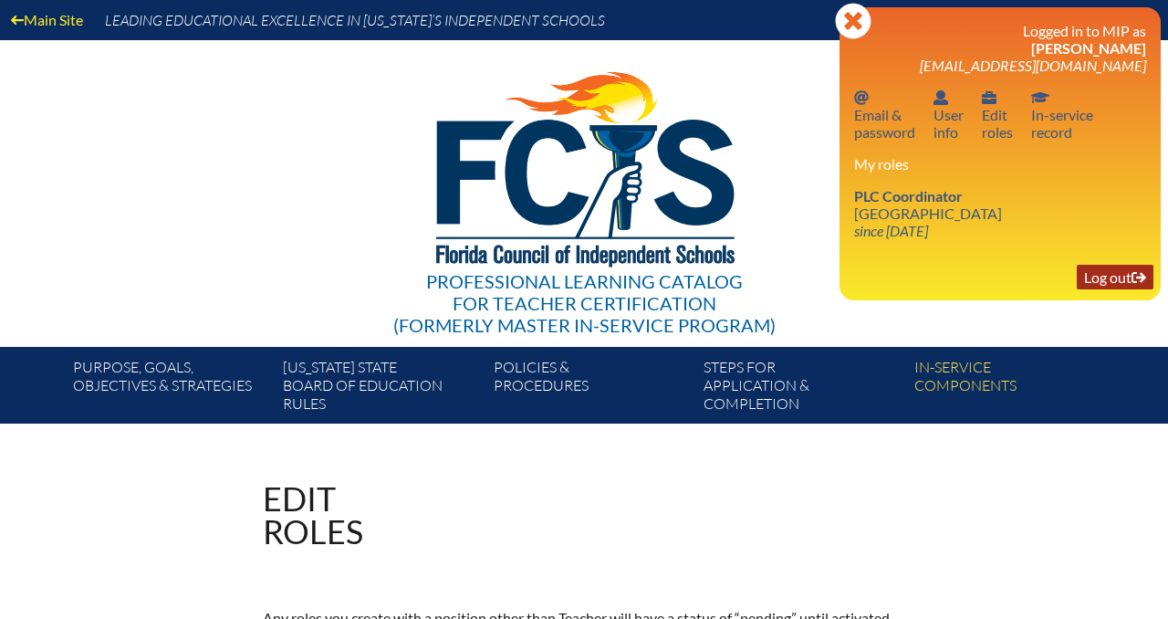
click at [1107, 275] on link "Log out Log out" at bounding box center [1115, 277] width 77 height 25
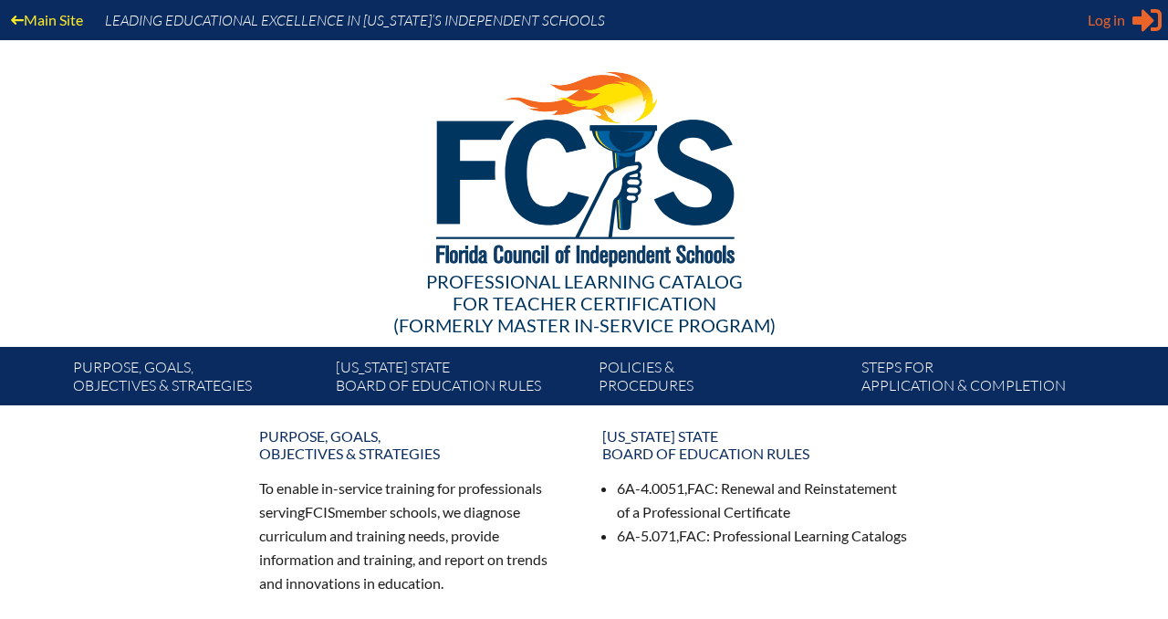
click at [1110, 23] on span "Log in" at bounding box center [1106, 20] width 37 height 22
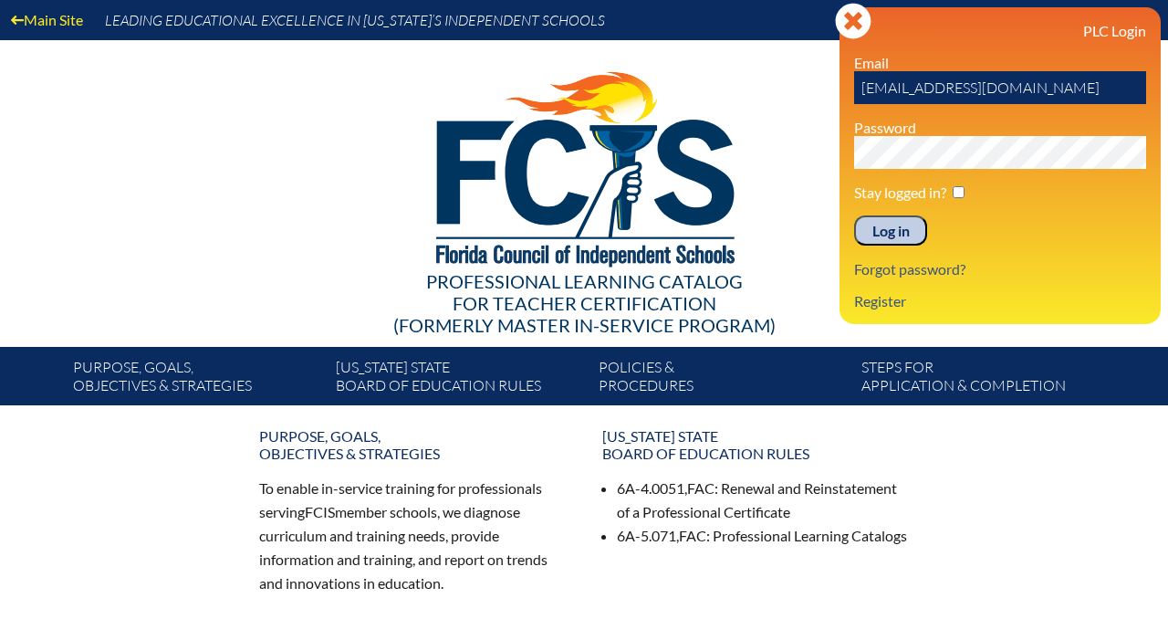
click at [1040, 85] on input "[EMAIL_ADDRESS][DOMAIN_NAME]" at bounding box center [1000, 87] width 292 height 33
click at [1040, 85] on input "kcrabtree@parkmaitland.com" at bounding box center [1000, 87] width 292 height 33
type input "[EMAIL_ADDRESS][DOMAIN_NAME]"
click at [901, 232] on input "Log in" at bounding box center [890, 230] width 73 height 31
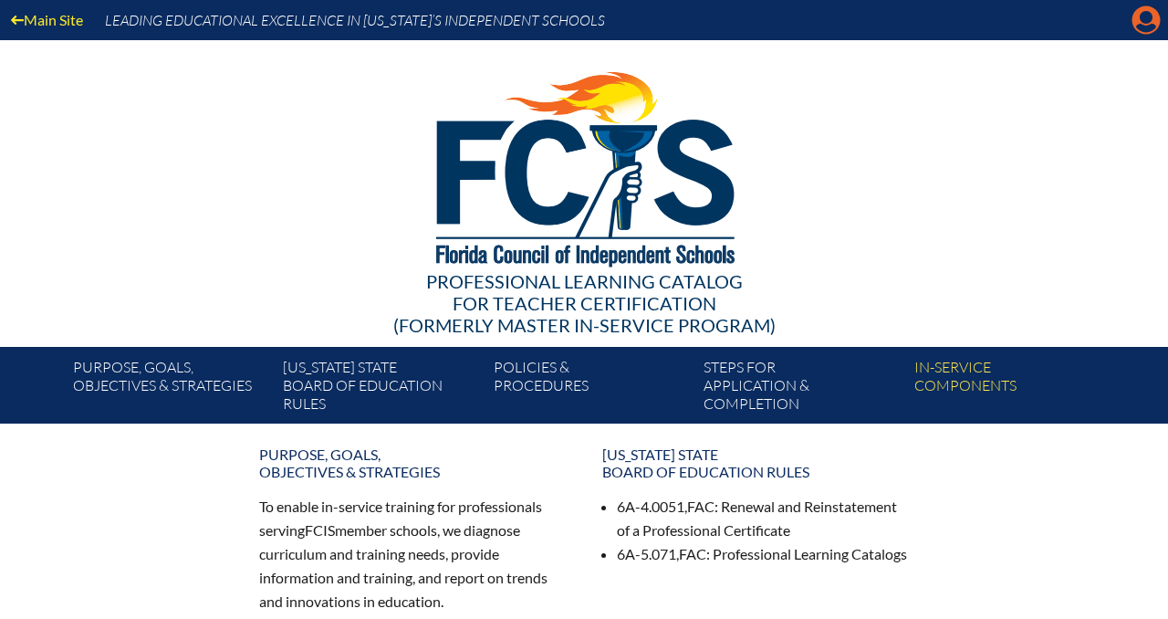
click at [1143, 20] on icon "Manage account" at bounding box center [1146, 19] width 29 height 29
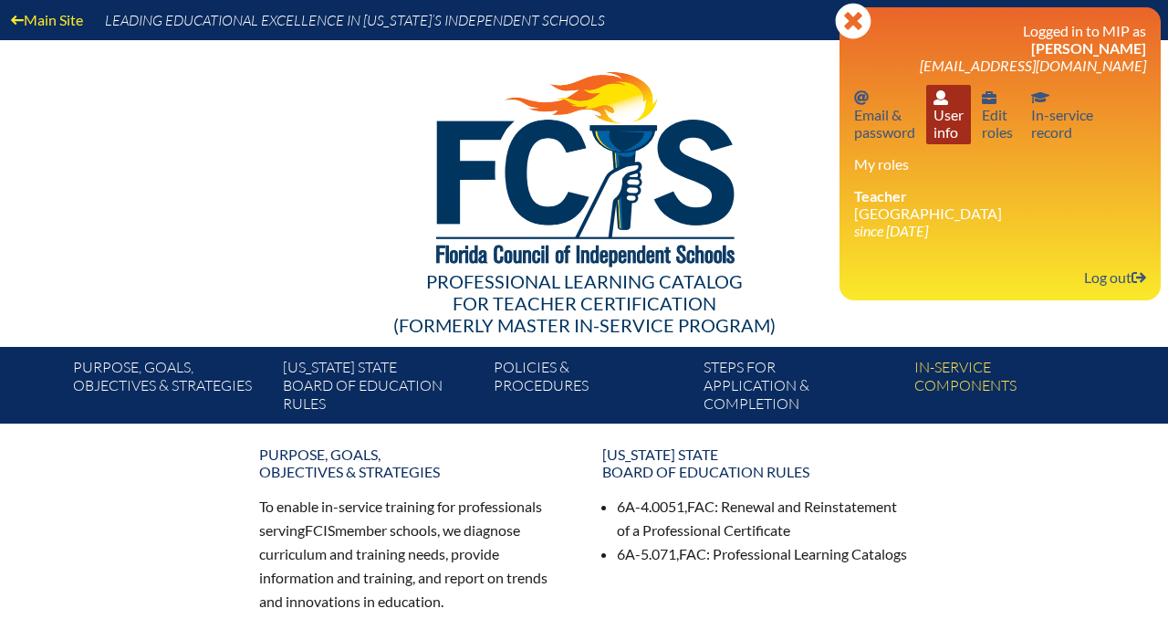
click at [945, 117] on link "User info User info" at bounding box center [948, 114] width 45 height 59
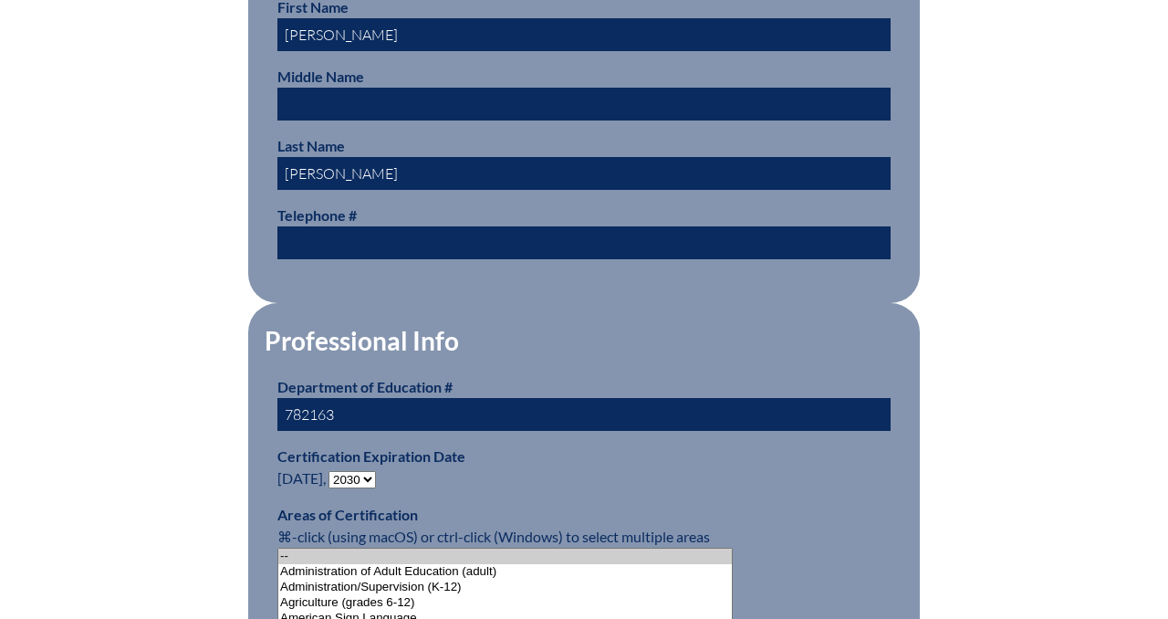
scroll to position [853, 0]
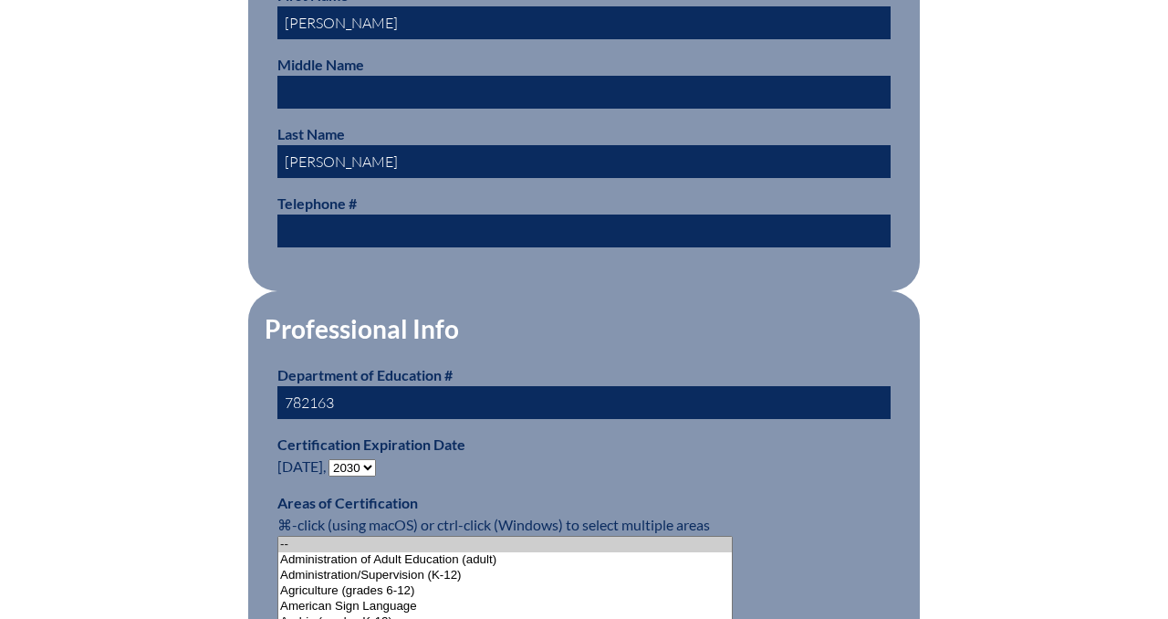
click at [353, 459] on select "- 2031 2030 2029 2028 2027 2026 2025 2024 2023 2022 2021 2020 2019 2018 2017 20…" at bounding box center [352, 467] width 47 height 17
select select "2027"
click at [333, 459] on select "- 2031 2030 2029 2028 2027 2026 2025 2024 2023 2022 2021 2020 2019 2018 2017 20…" at bounding box center [352, 467] width 47 height 17
click at [532, 458] on p "Certification Expiration Date [DATE], - 2031 2030 2029 2028 2027 2026 2025 2024…" at bounding box center [583, 456] width 613 height 44
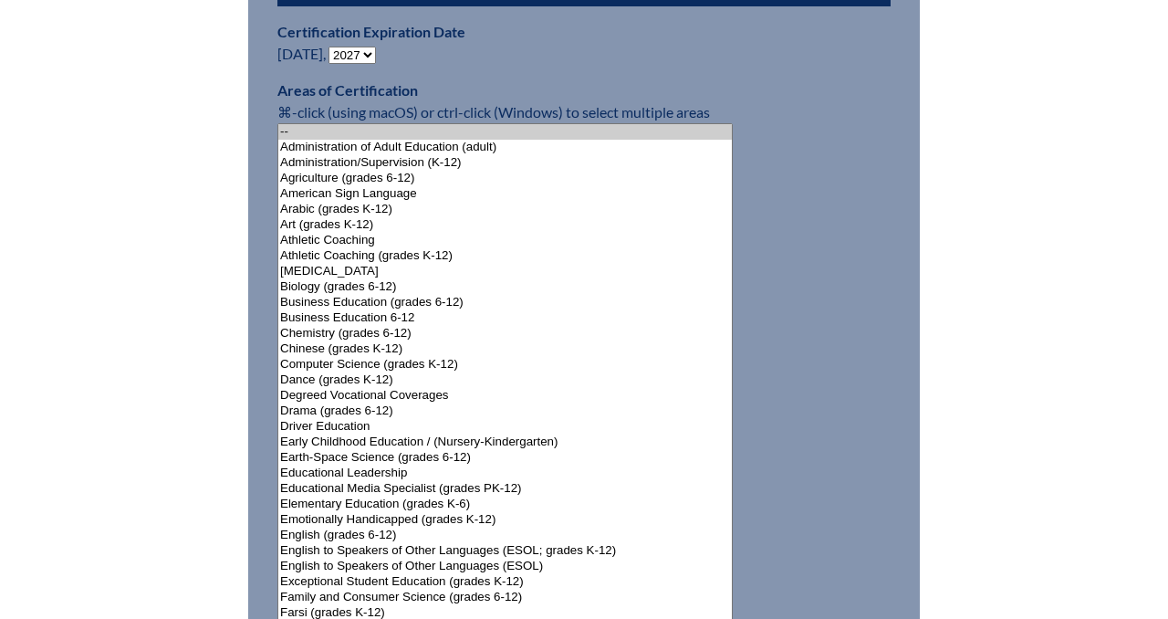
scroll to position [1385, 0]
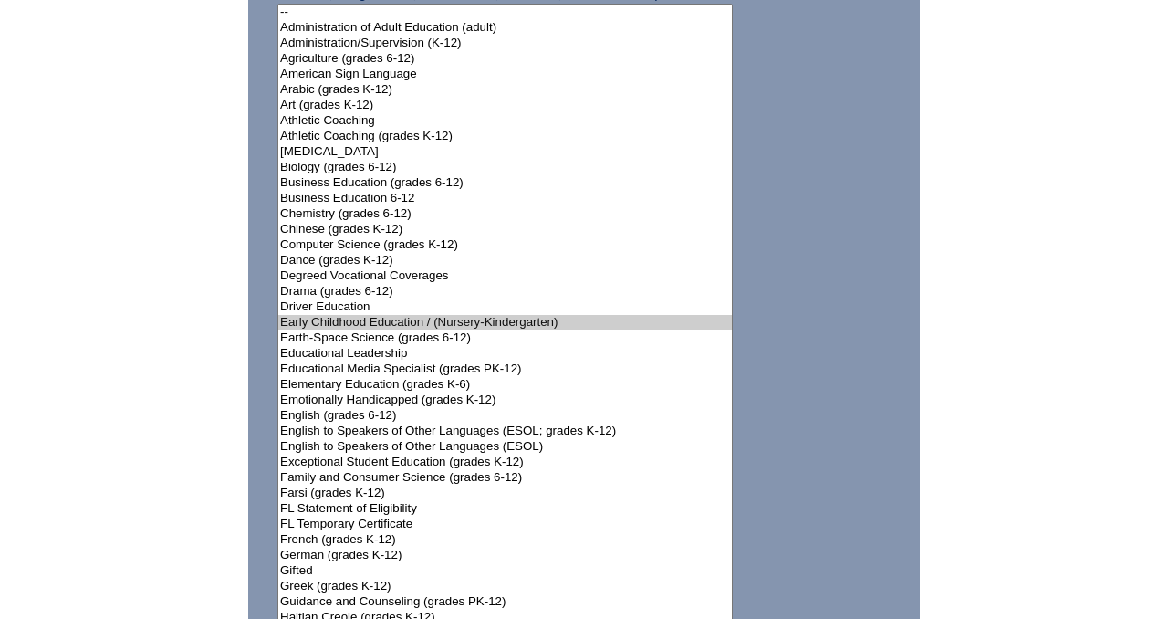
click at [363, 380] on option "Elementary Education (grades K-6)" at bounding box center [505, 385] width 454 height 16
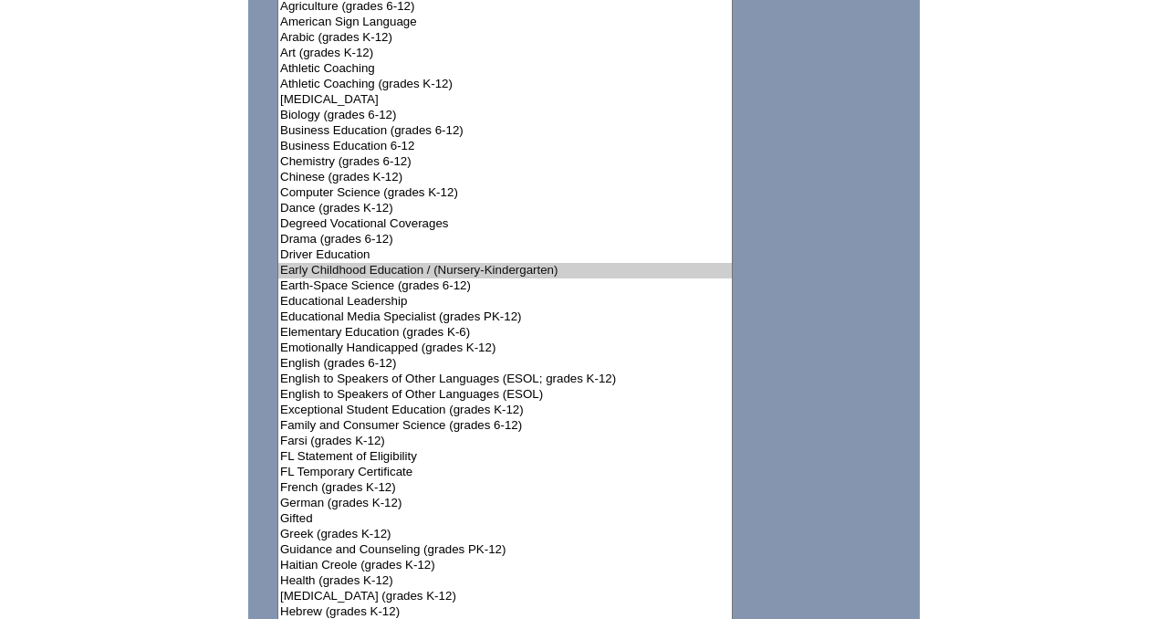
scroll to position [1438, 0]
click at [307, 514] on option "Gifted" at bounding box center [505, 518] width 454 height 16
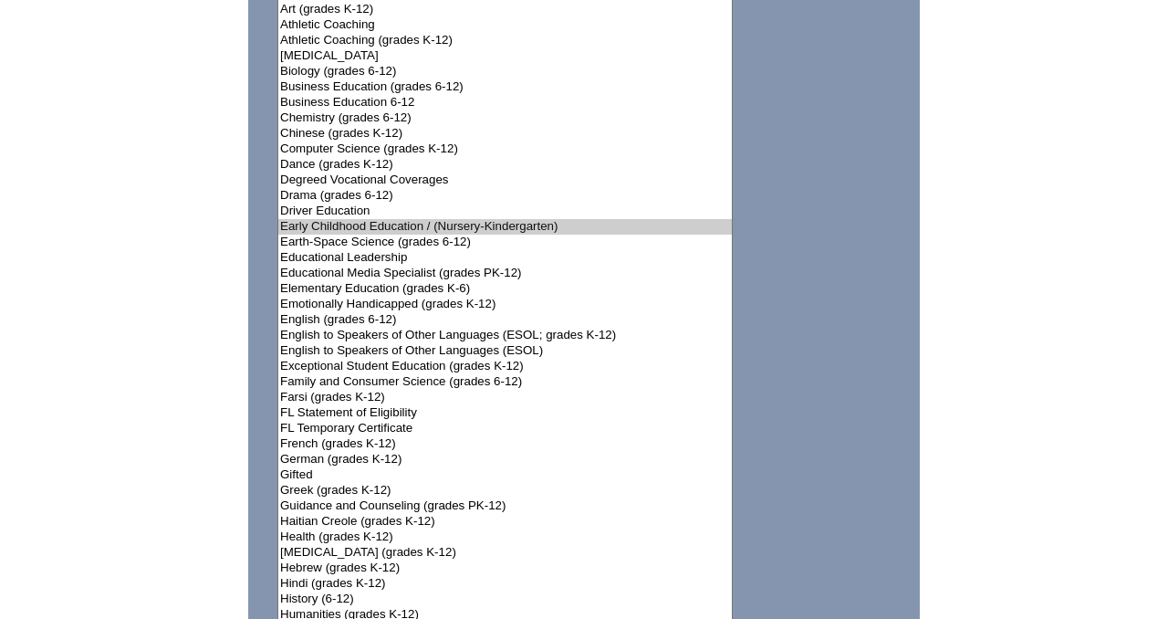
scroll to position [1483, 0]
click at [345, 343] on option "English to Speakers of Other Languages (ESOL)" at bounding box center [505, 349] width 454 height 16
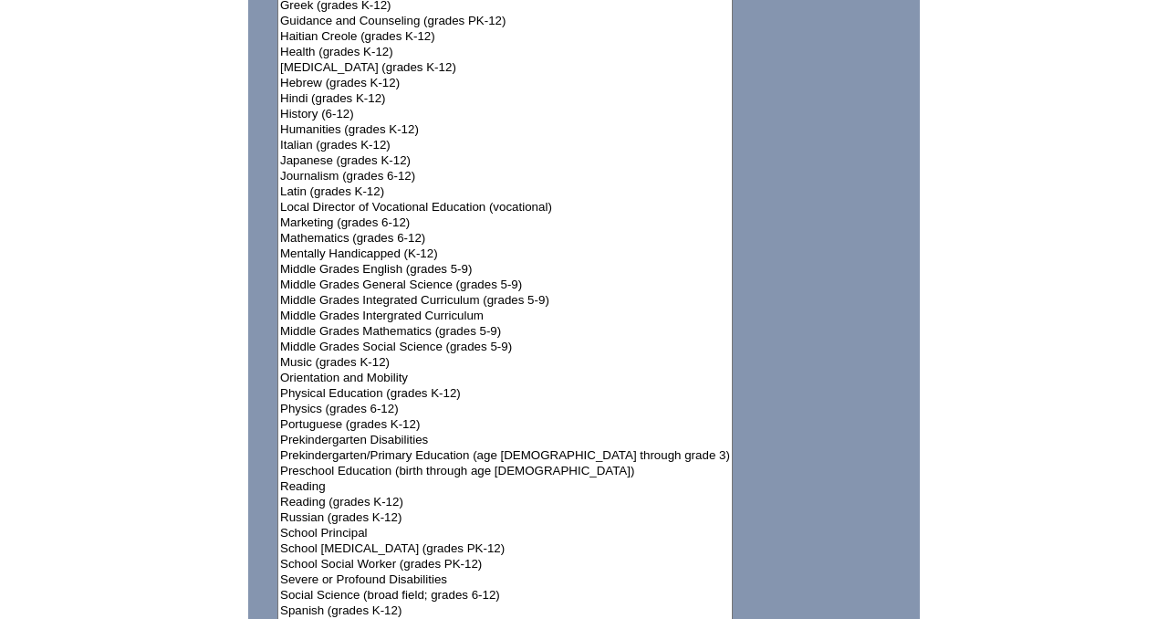
scroll to position [1968, 0]
select select"]"] "21029"
click at [319, 495] on option "Reading (grades K-12)" at bounding box center [505, 501] width 454 height 16
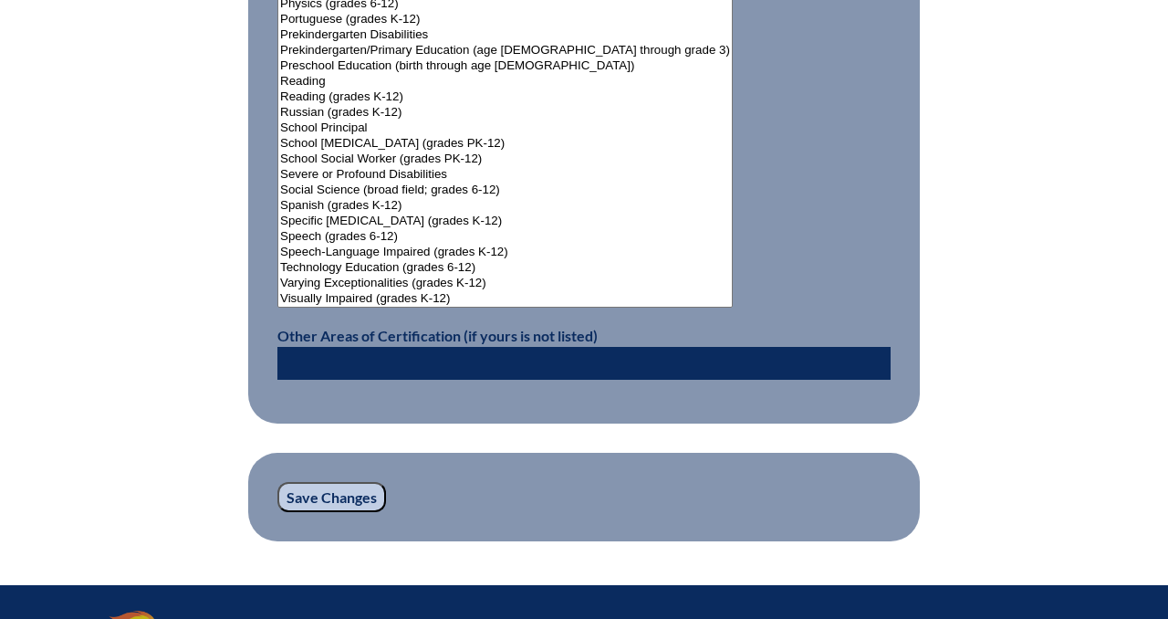
scroll to position [2375, 0]
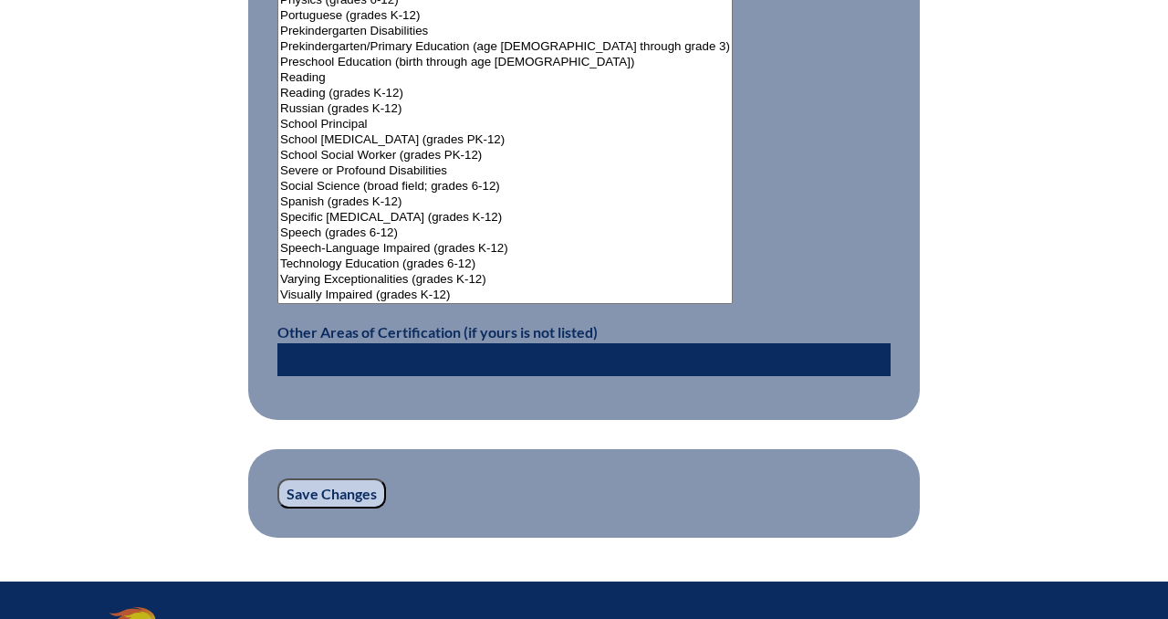
click at [348, 487] on input "Save Changes" at bounding box center [331, 493] width 109 height 31
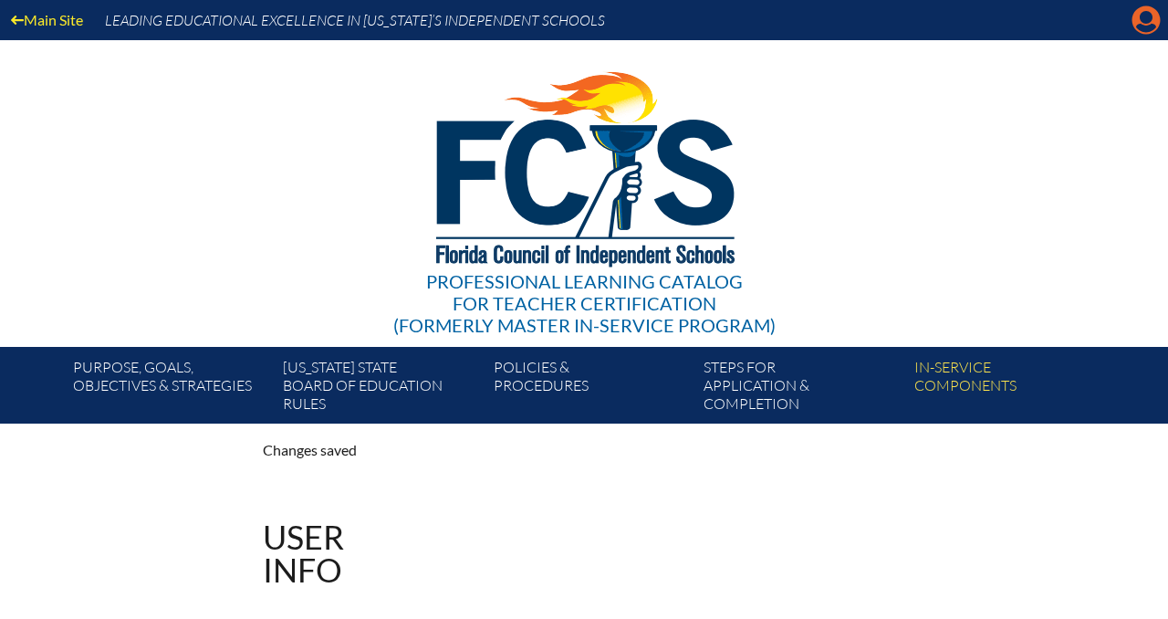
click at [1138, 22] on icon at bounding box center [1147, 20] width 28 height 28
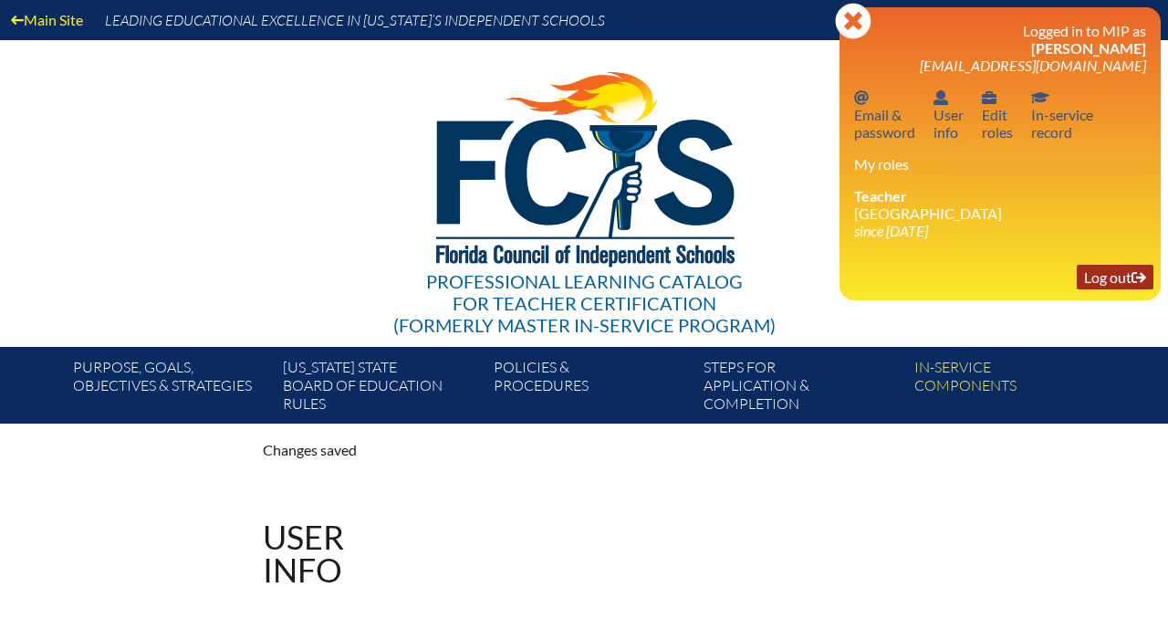
click at [1103, 279] on link "Log out Log out" at bounding box center [1115, 277] width 77 height 25
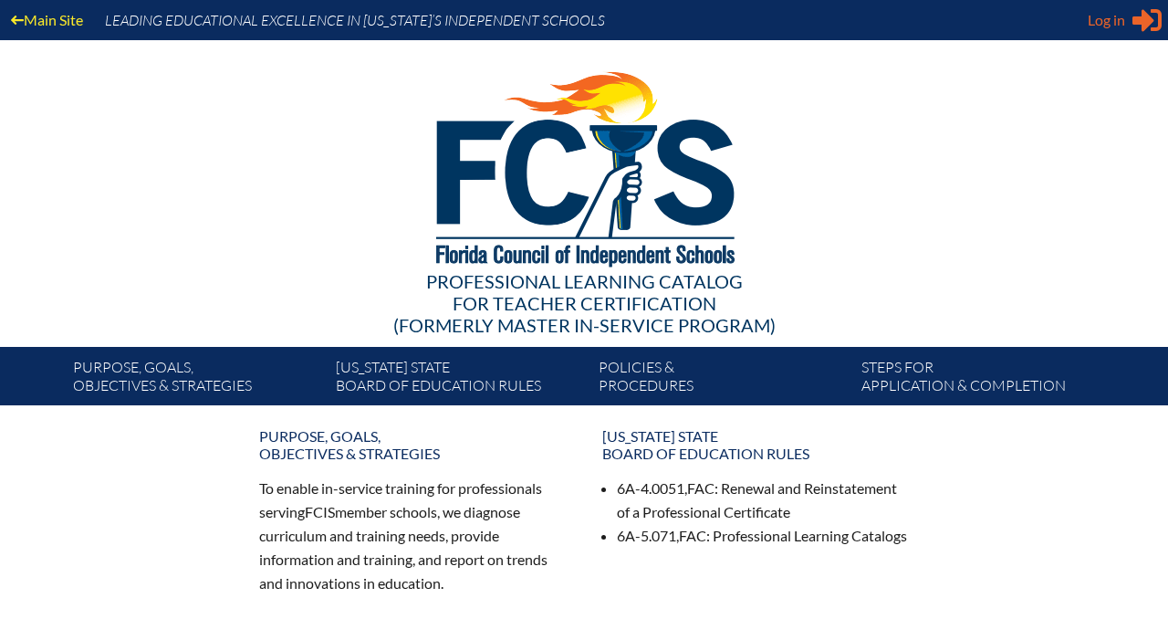
click at [1115, 20] on span "Log in" at bounding box center [1106, 20] width 37 height 22
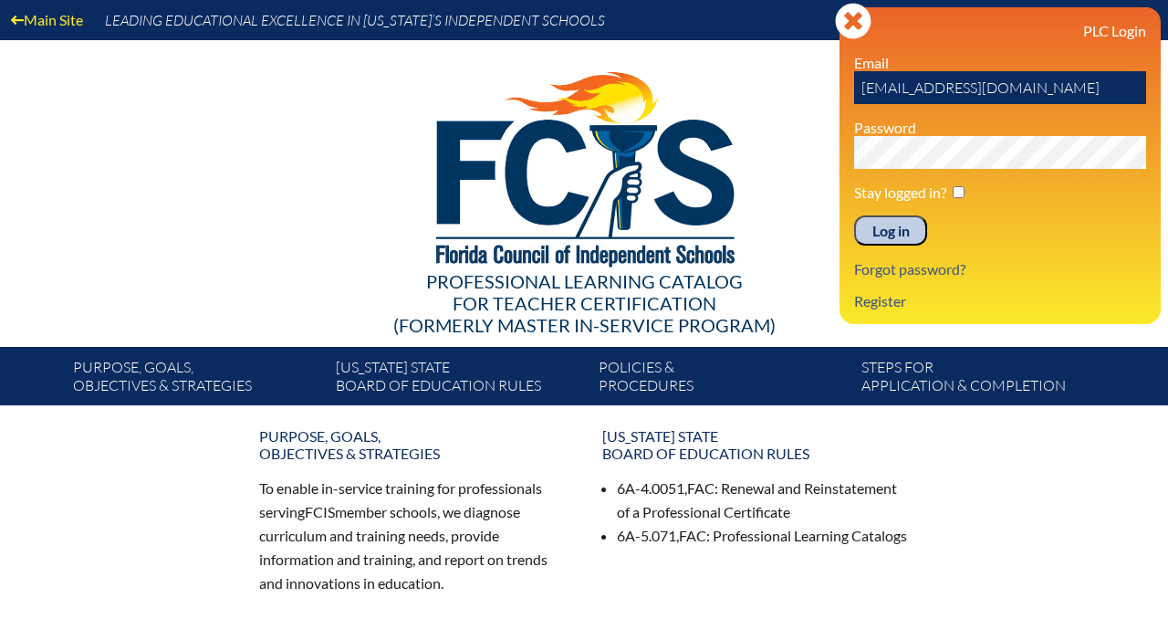
click at [1042, 86] on input "[EMAIL_ADDRESS][DOMAIN_NAME]" at bounding box center [1000, 87] width 292 height 33
type input "kcrabtree@parkmaitland.com"
click at [908, 221] on input "Log in" at bounding box center [890, 230] width 73 height 31
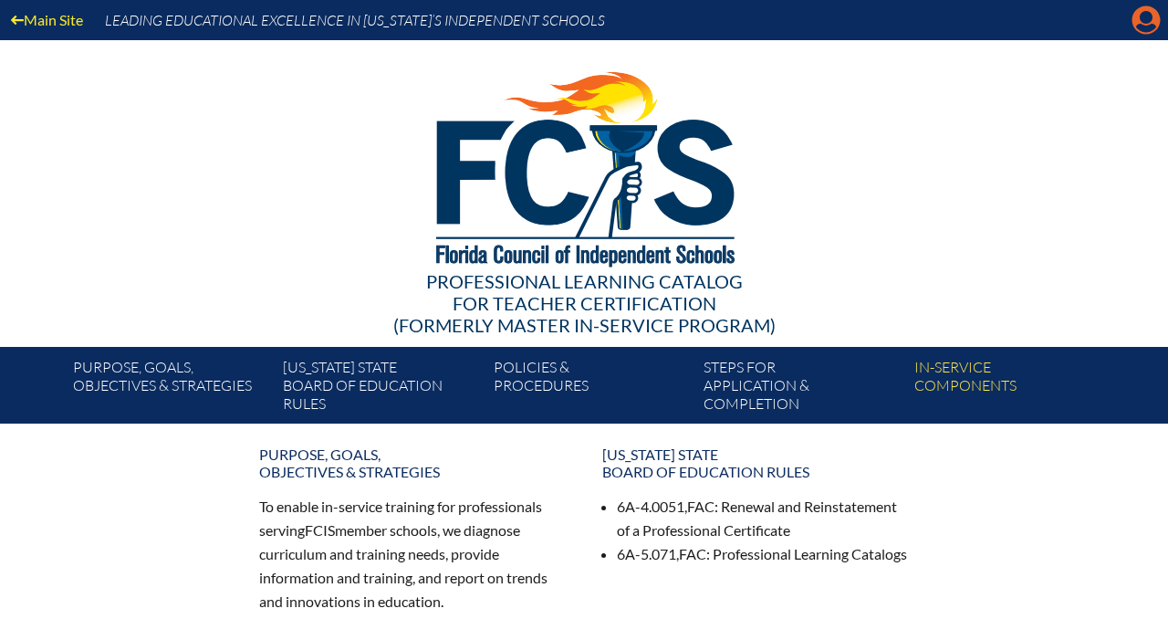
click at [1134, 19] on icon at bounding box center [1147, 20] width 28 height 28
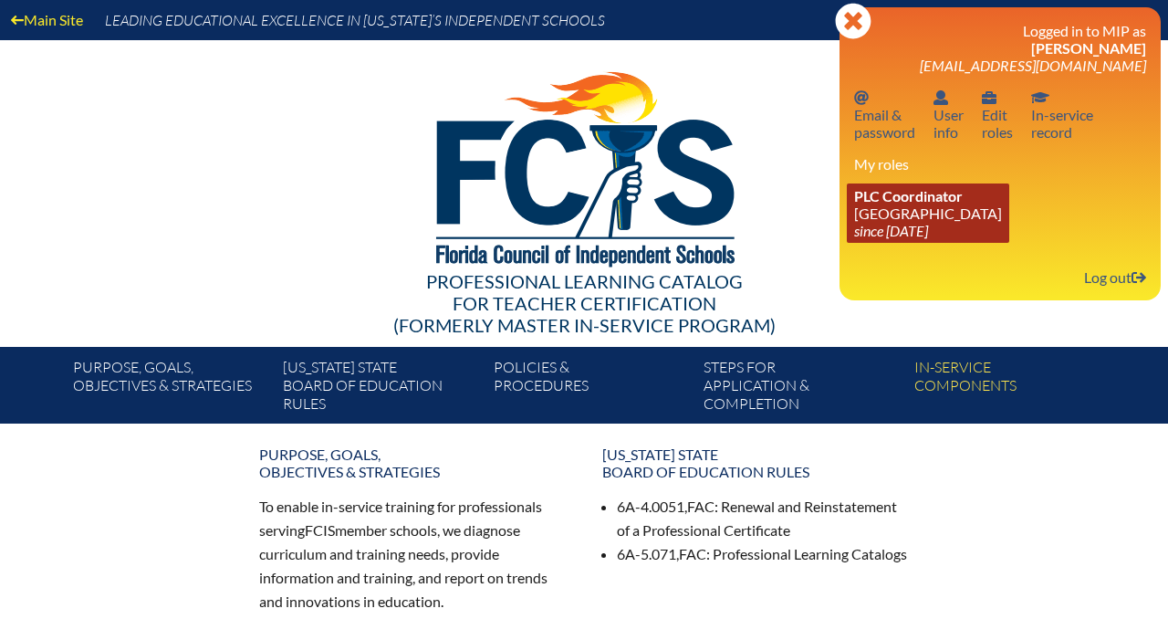
click at [879, 220] on link "PLC Coordinator Park Maitland School since 2024 Apr 8" at bounding box center [928, 212] width 162 height 59
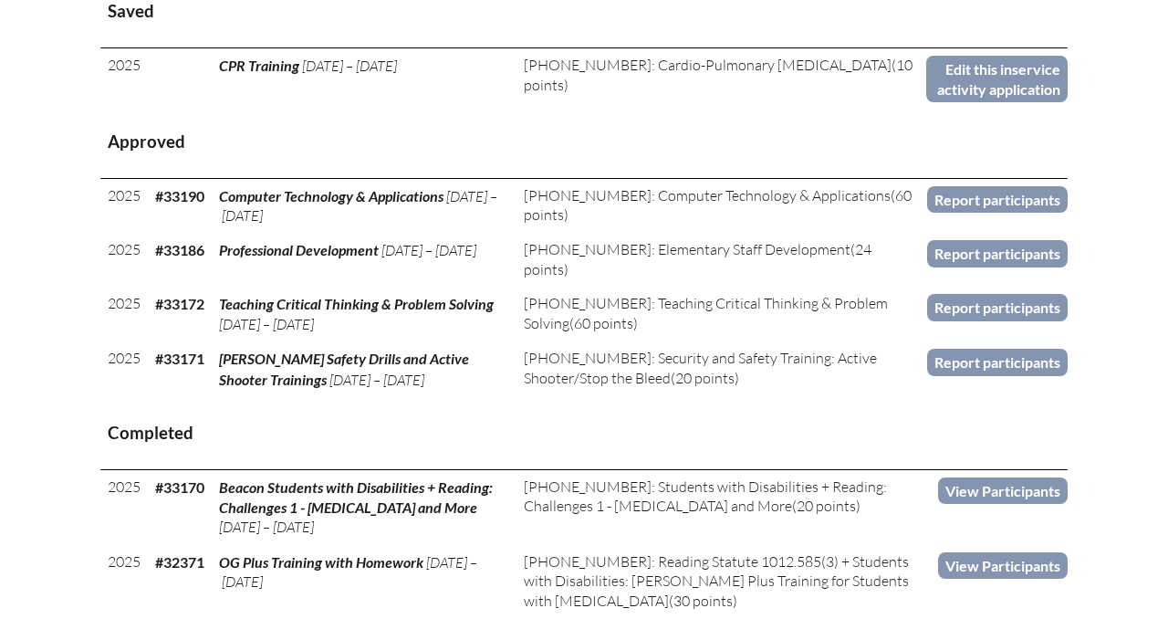
scroll to position [799, 0]
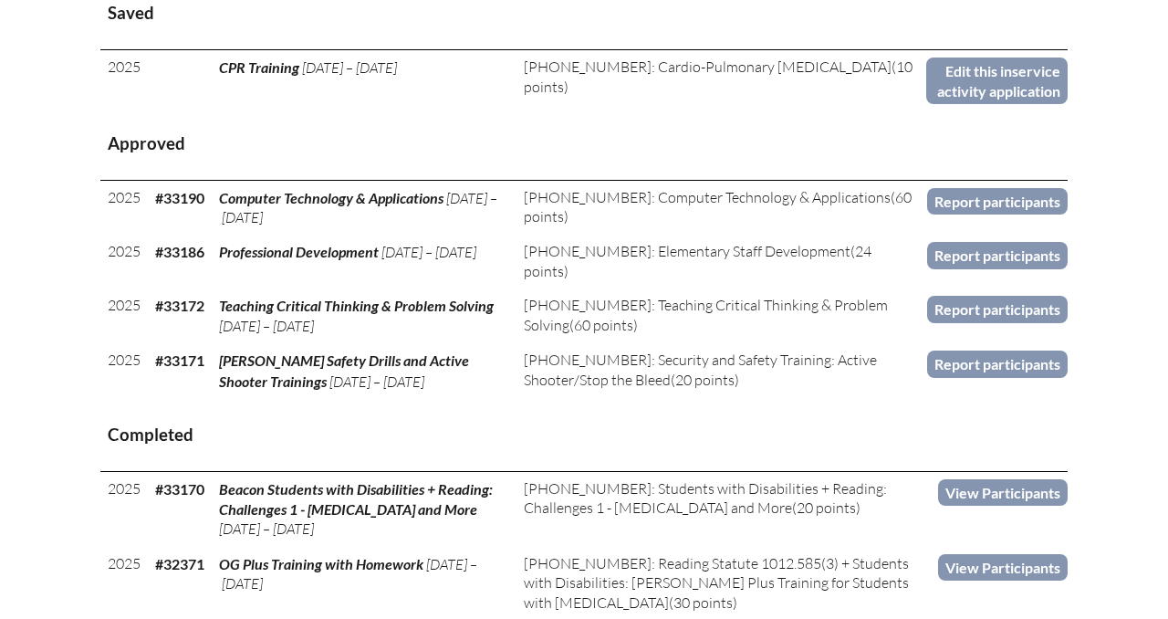
click at [1045, 154] on th "Approved" at bounding box center [583, 144] width 967 height 72
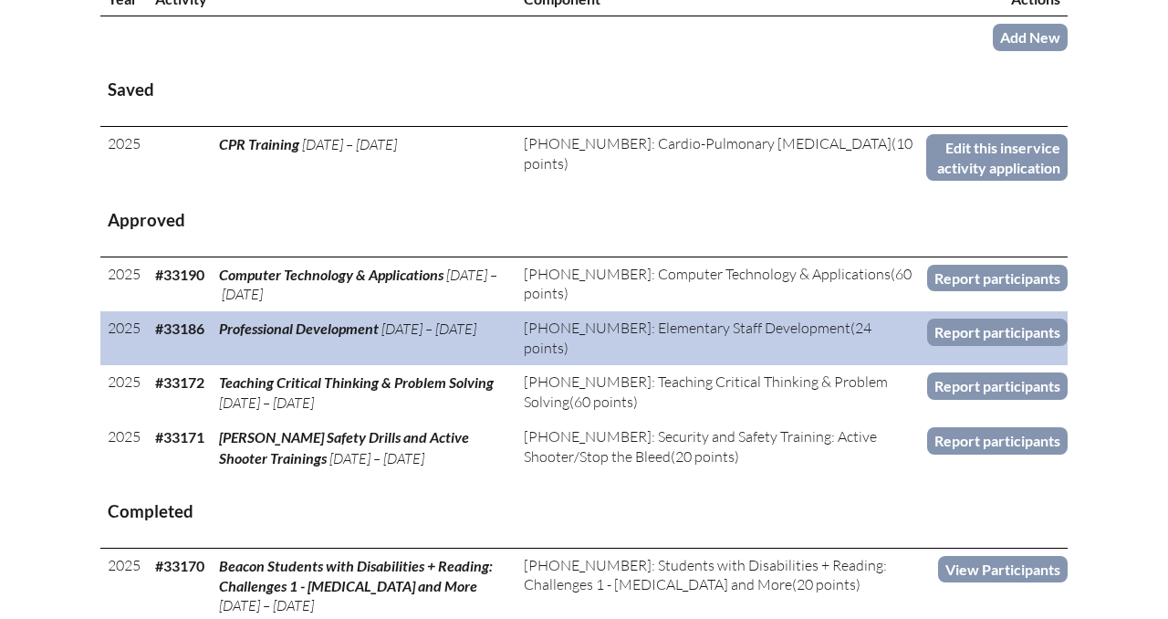
scroll to position [720, 0]
